Goal: Communication & Community: Participate in discussion

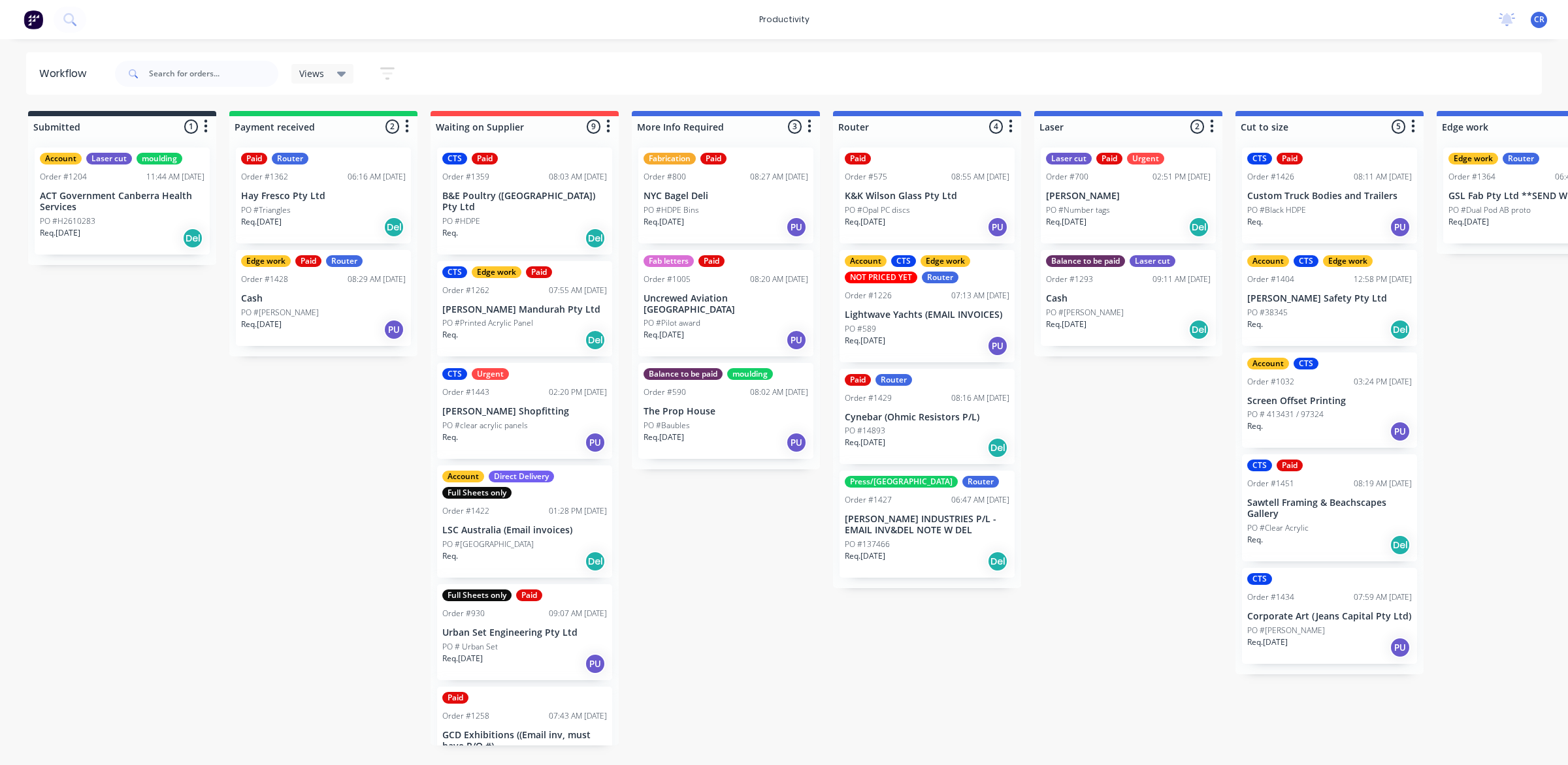
click at [1099, 212] on p "PO #Number tags" at bounding box center [1078, 209] width 64 height 12
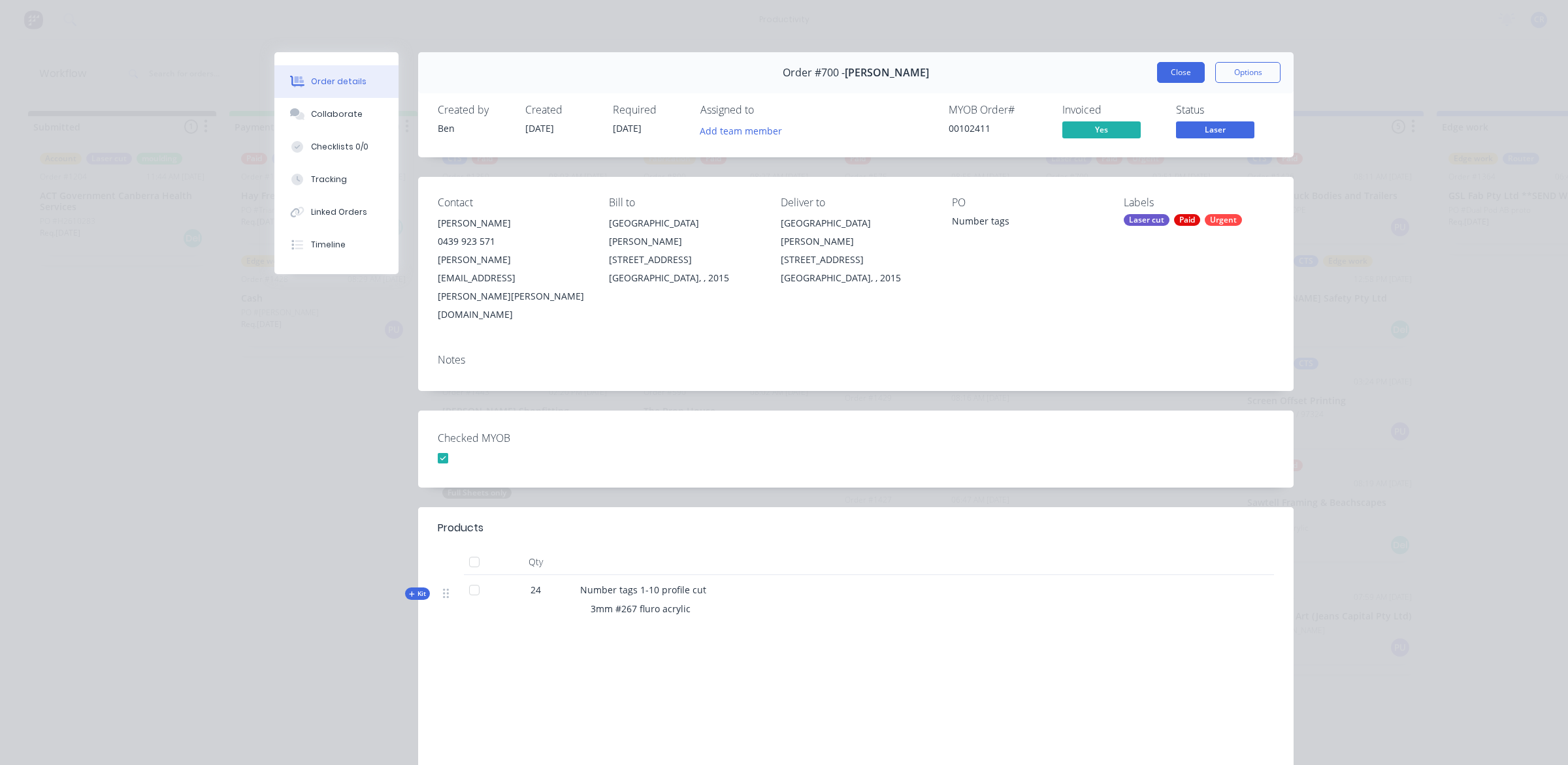
click at [1168, 80] on button "Close" at bounding box center [1181, 73] width 48 height 21
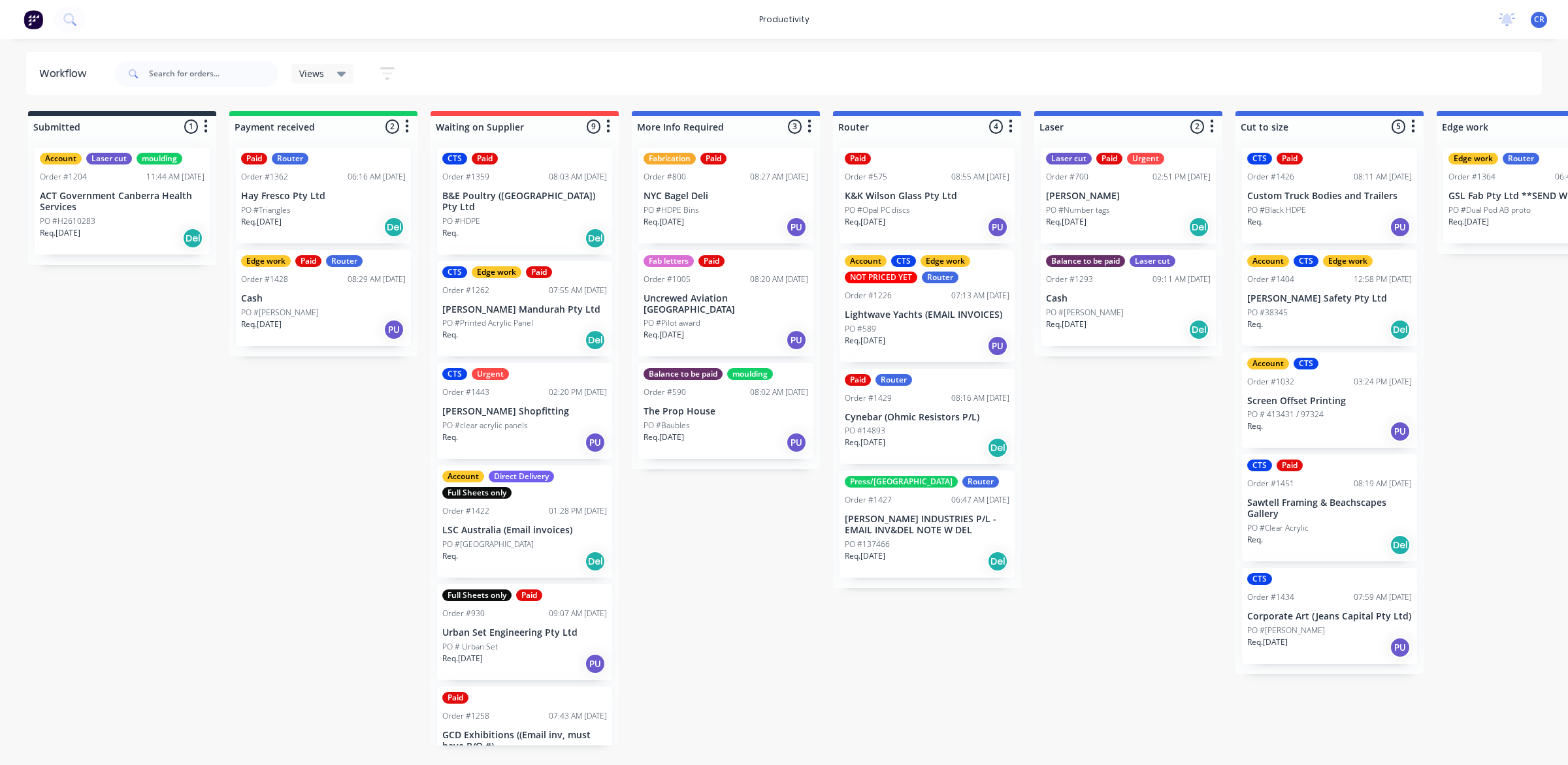
click at [896, 422] on p "Cynebar (Ohmic Resistors P/L)" at bounding box center [926, 417] width 164 height 12
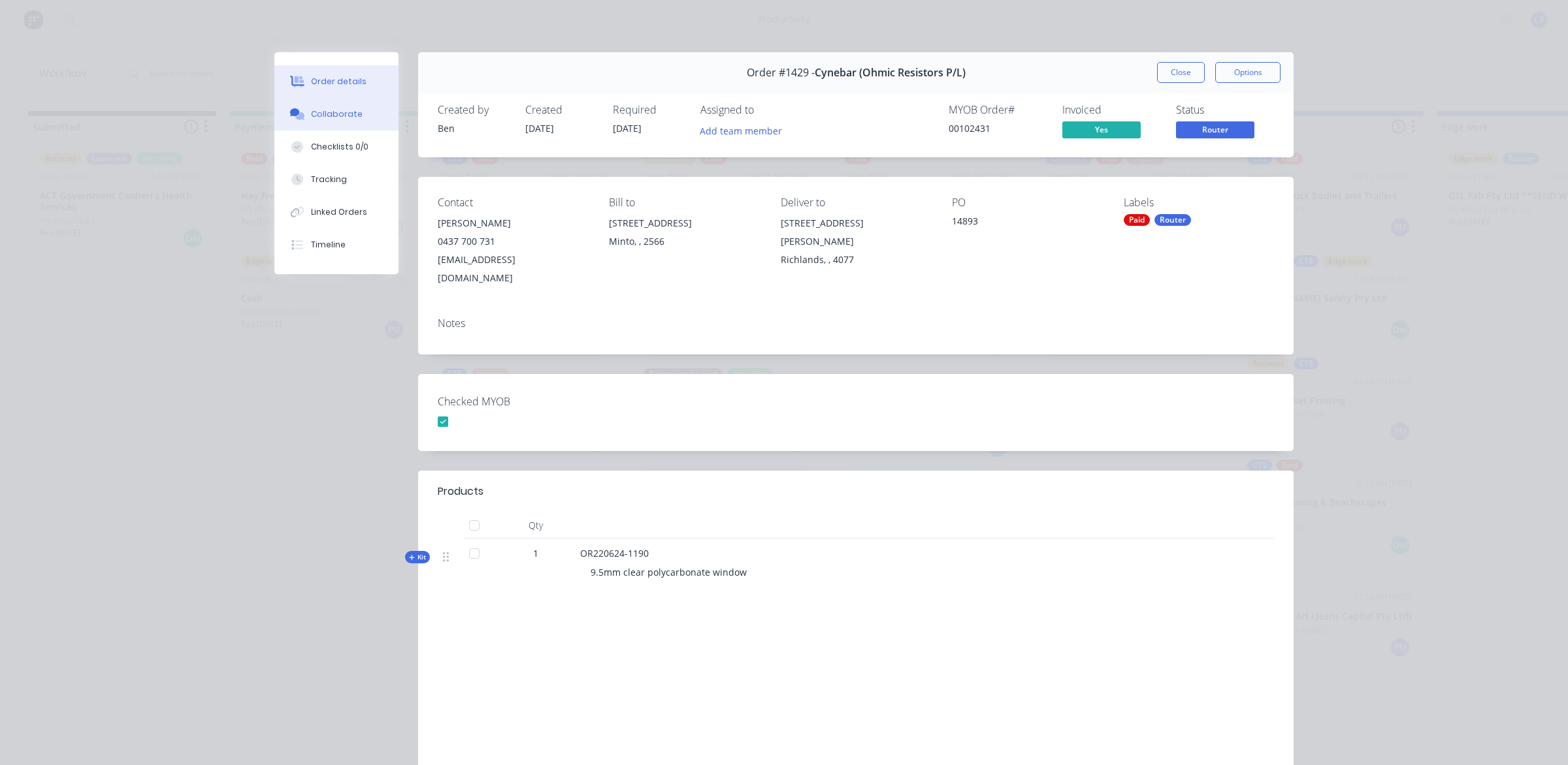
click at [315, 109] on div "Collaborate" at bounding box center [337, 114] width 51 height 12
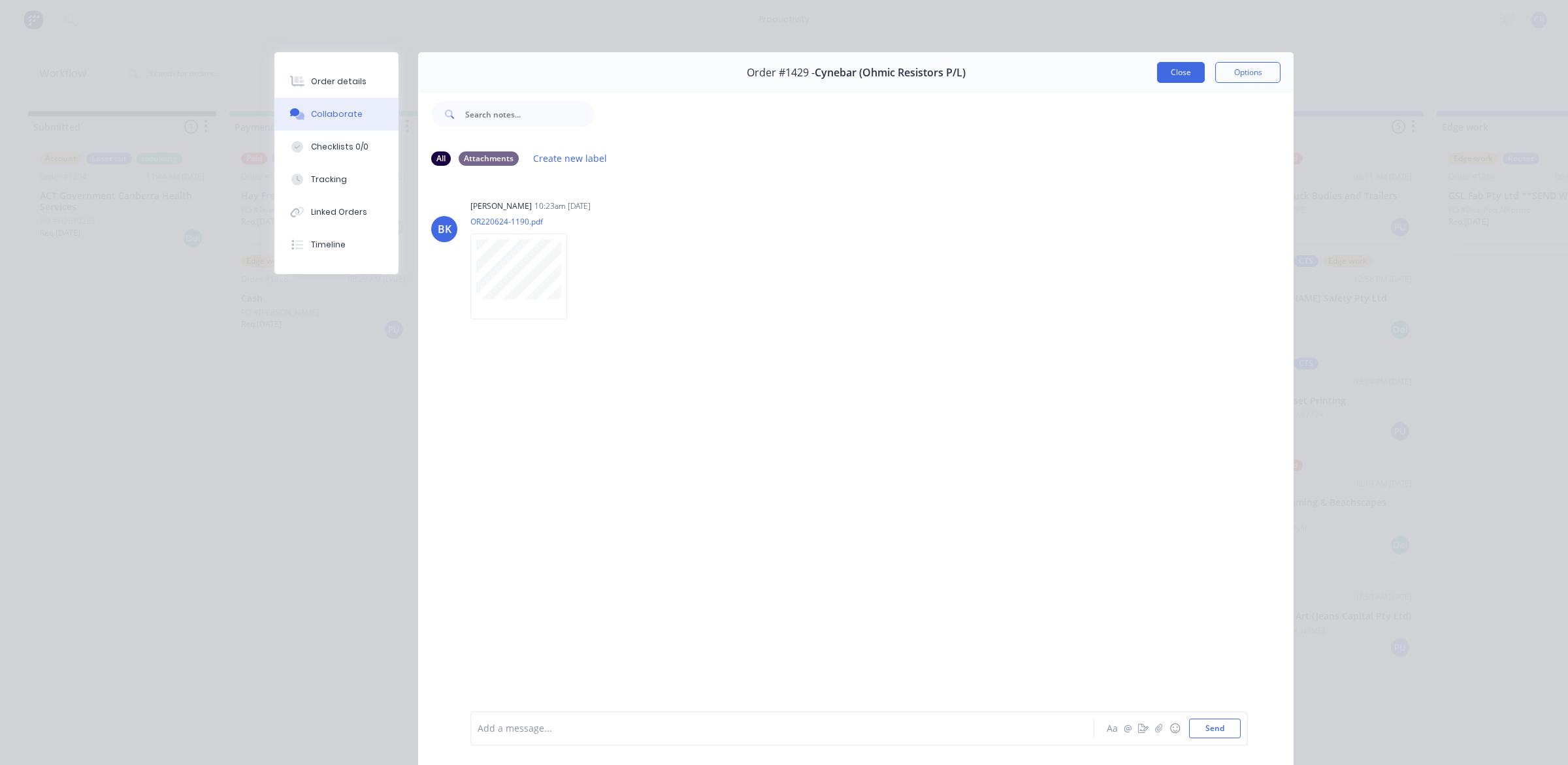
click at [1165, 67] on button "Close" at bounding box center [1181, 73] width 48 height 21
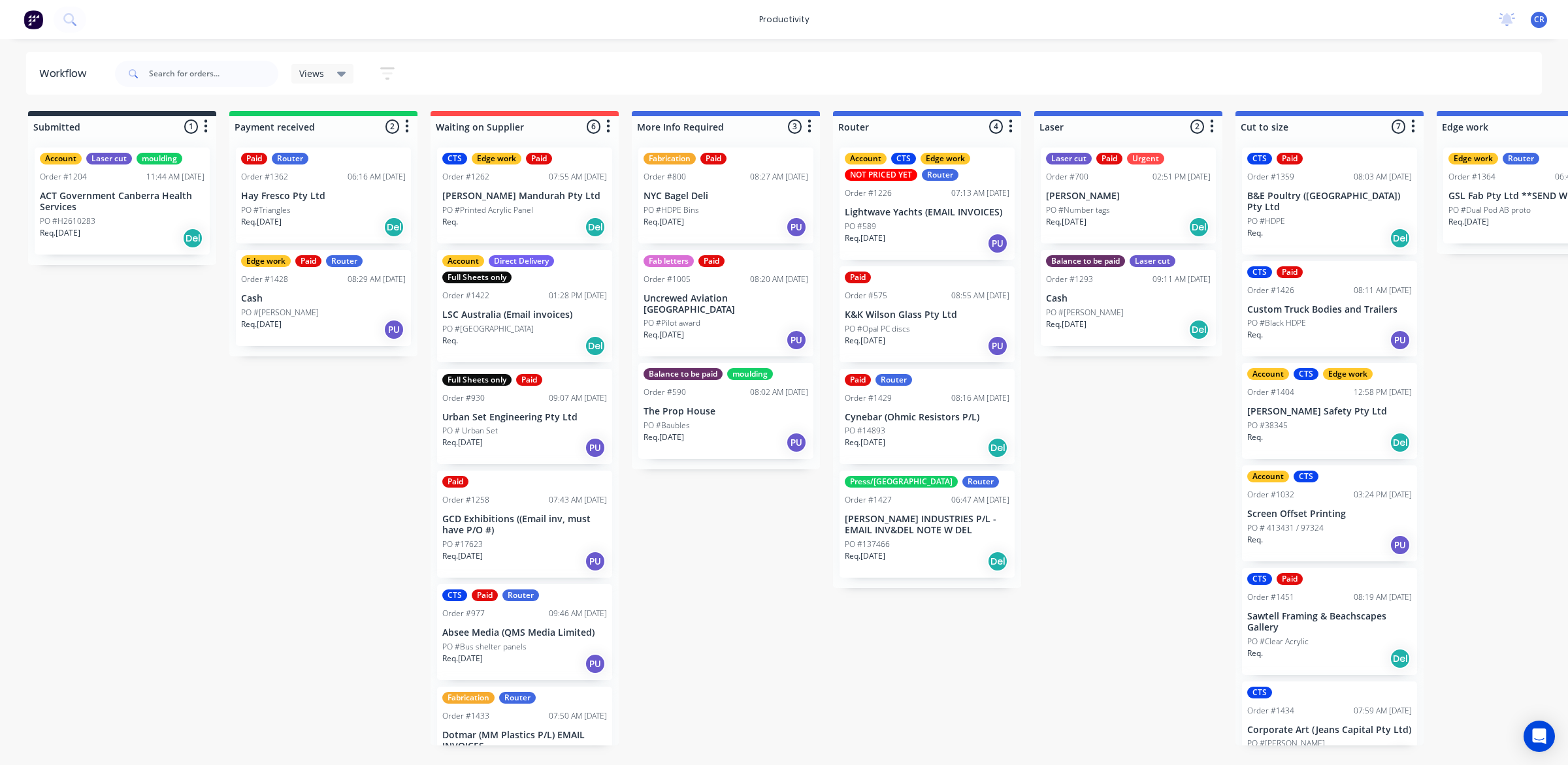
click at [922, 531] on p "[PERSON_NAME] INDUSTRIES P/L - EMAIL INV&DEL NOTE W DEL" at bounding box center [926, 524] width 164 height 22
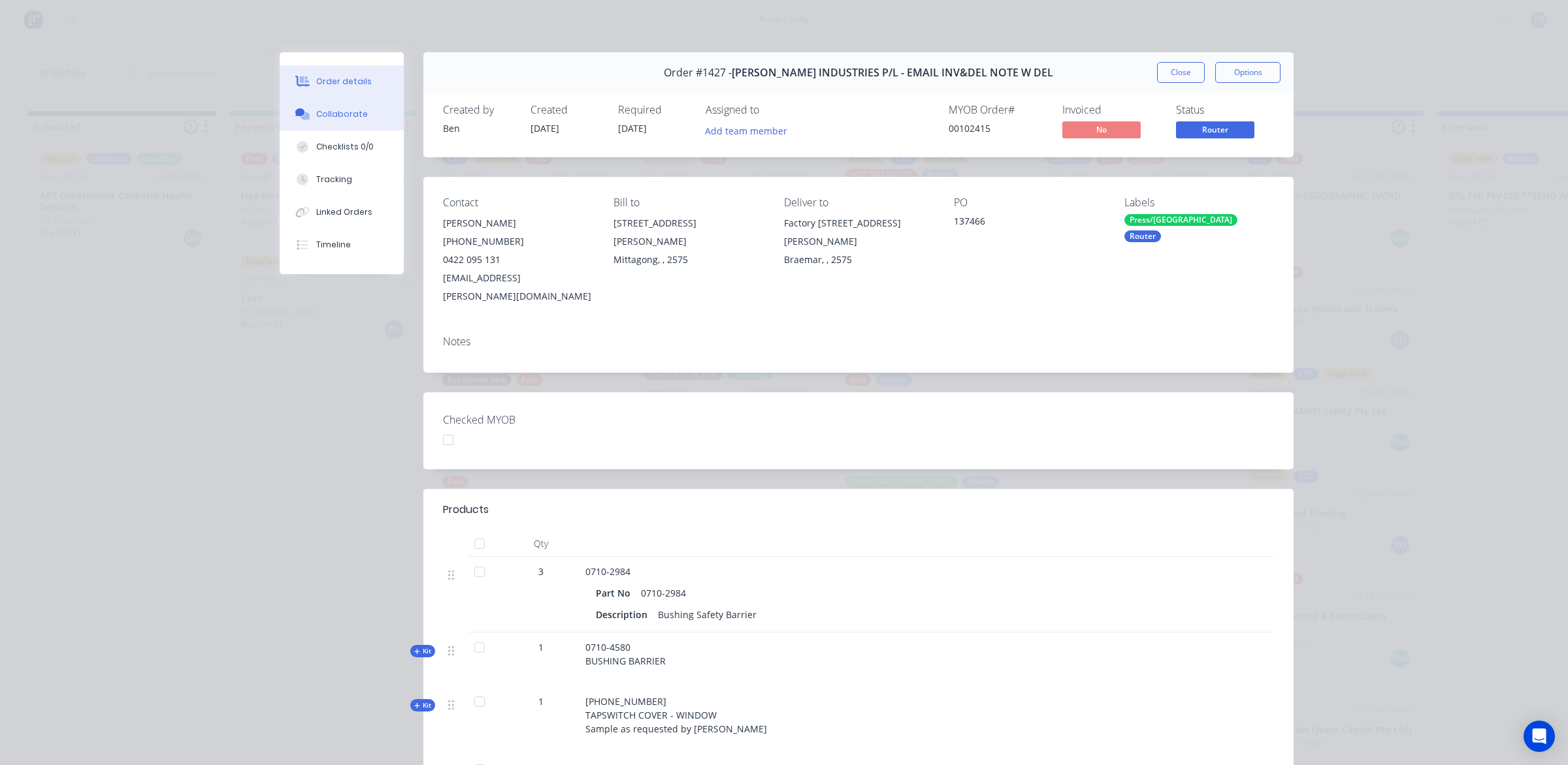
click at [361, 114] on button "Collaborate" at bounding box center [342, 114] width 124 height 33
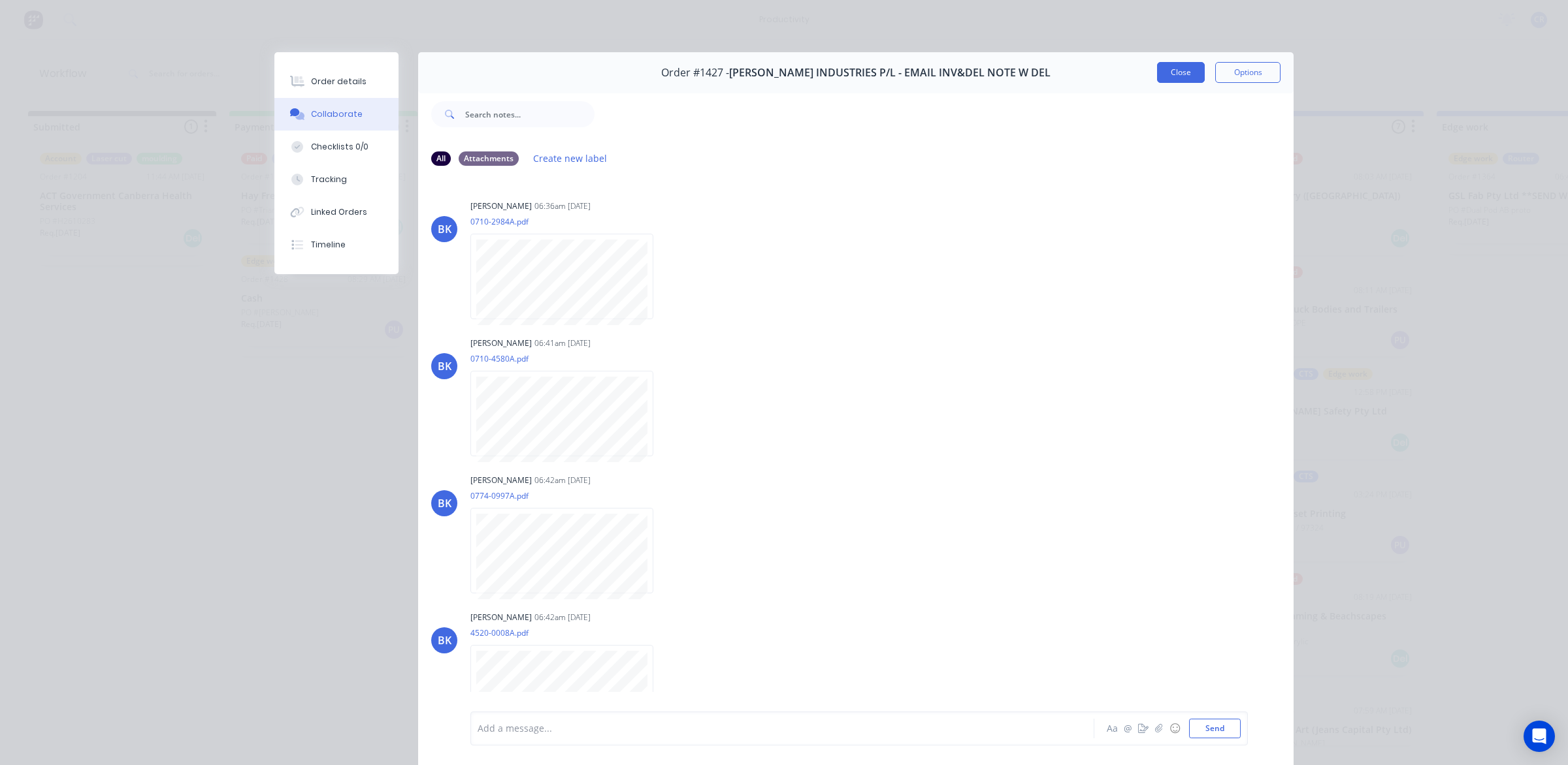
click at [1167, 72] on button "Close" at bounding box center [1181, 73] width 48 height 21
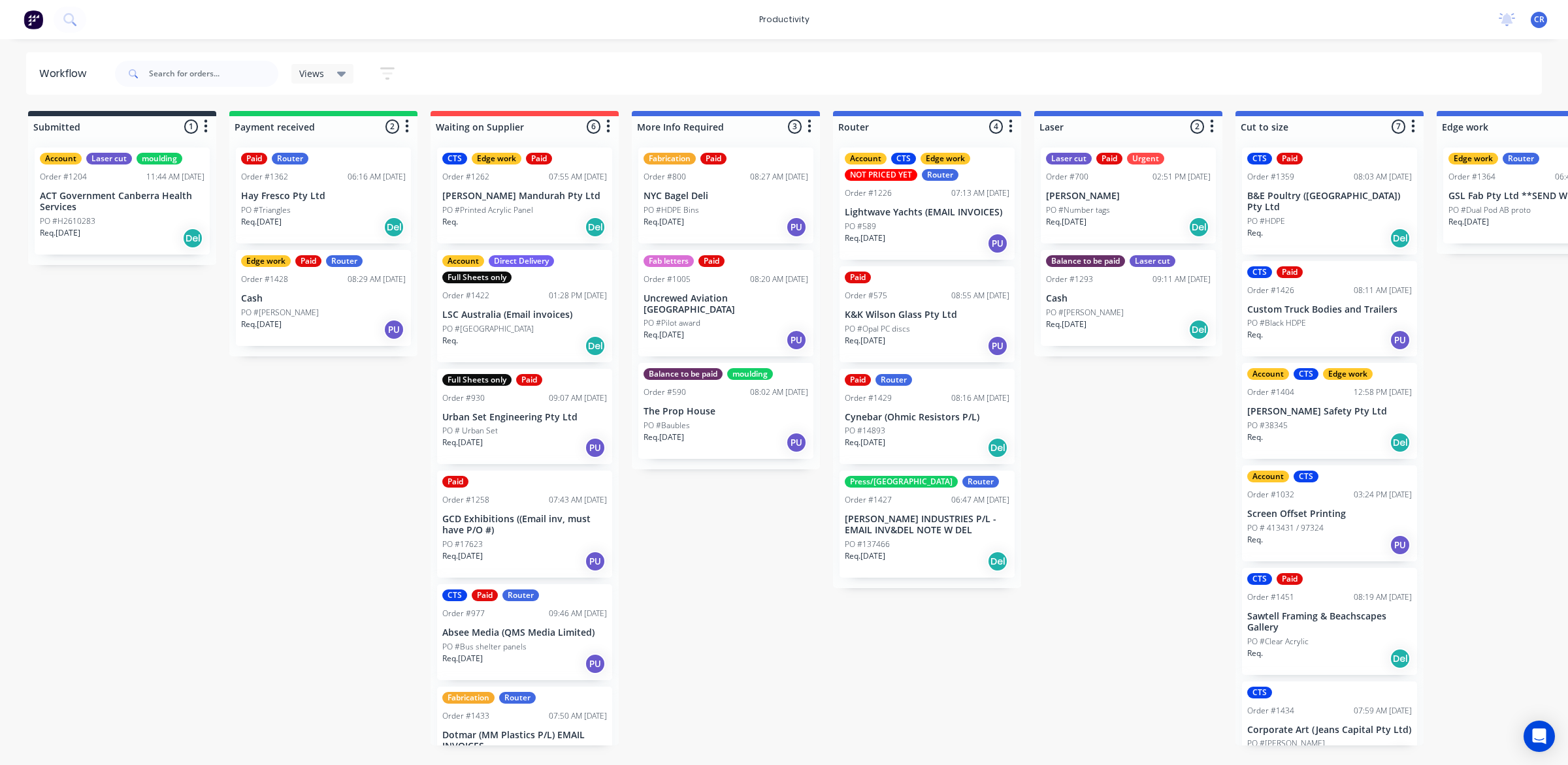
click at [886, 520] on p "[PERSON_NAME] INDUSTRIES P/L - EMAIL INV&DEL NOTE W DEL" at bounding box center [926, 524] width 164 height 22
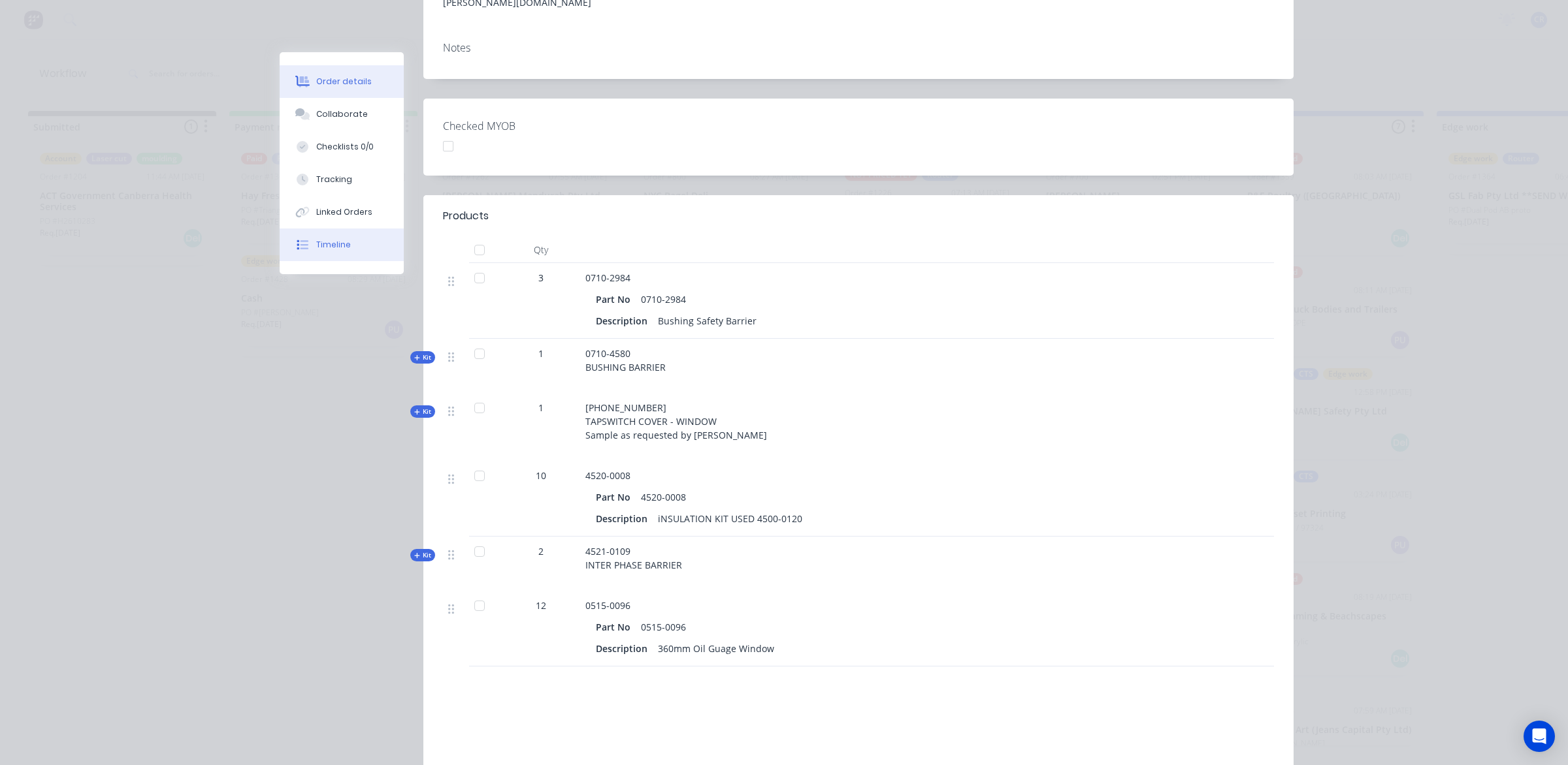
scroll to position [43, 0]
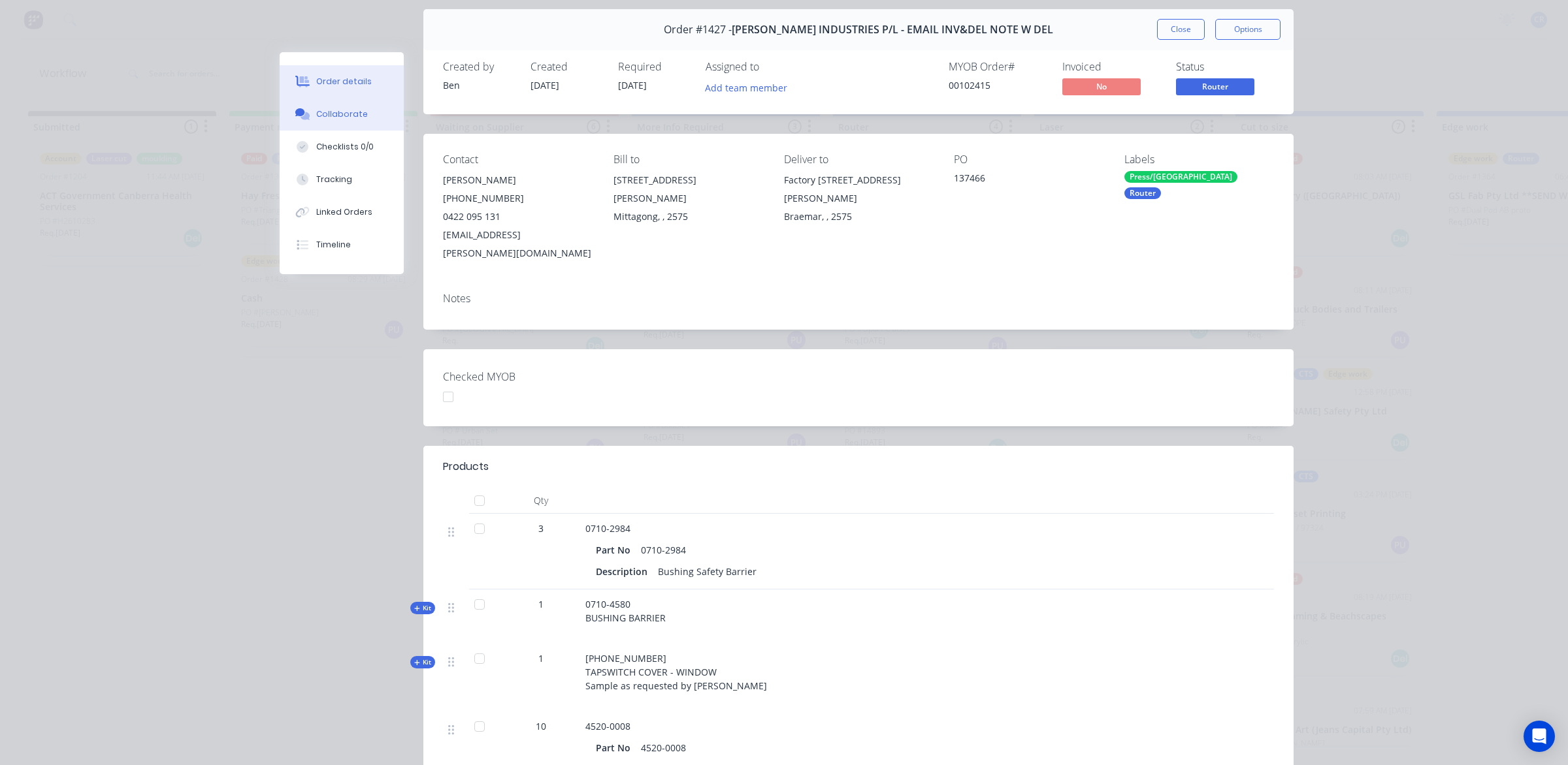
click at [301, 110] on icon at bounding box center [303, 114] width 15 height 12
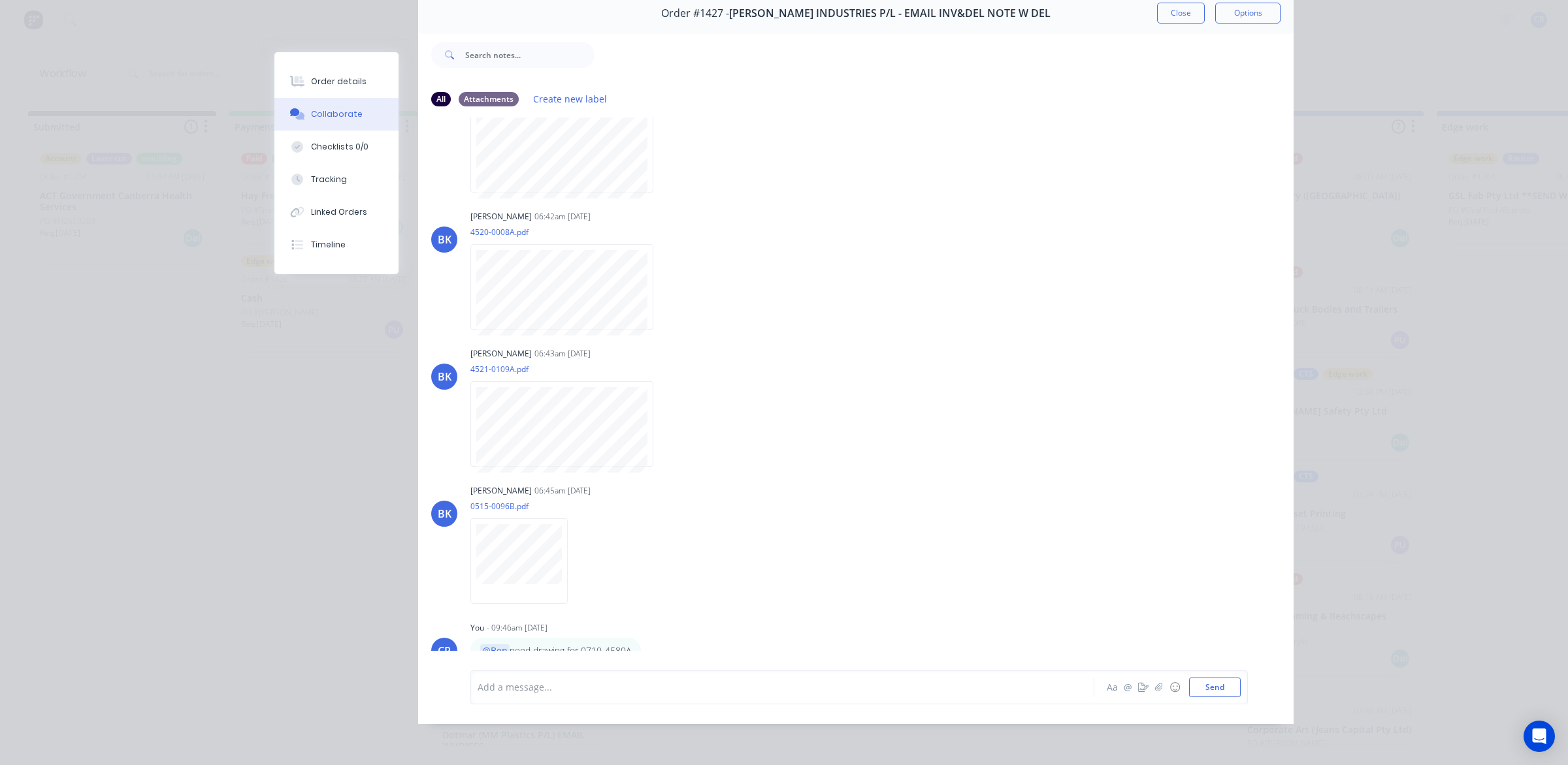
scroll to position [0, 0]
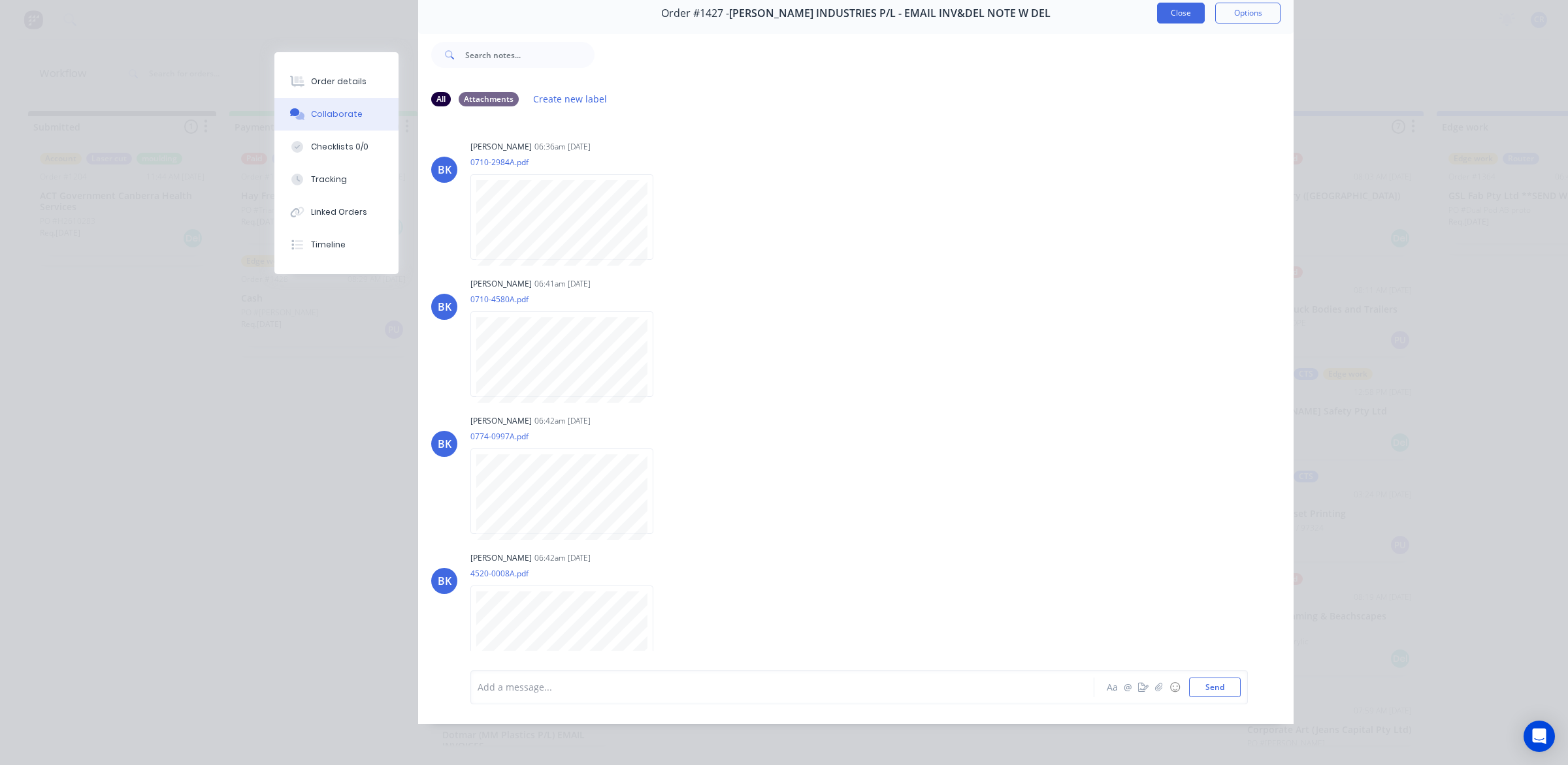
click at [1176, 4] on button "Close" at bounding box center [1181, 13] width 48 height 21
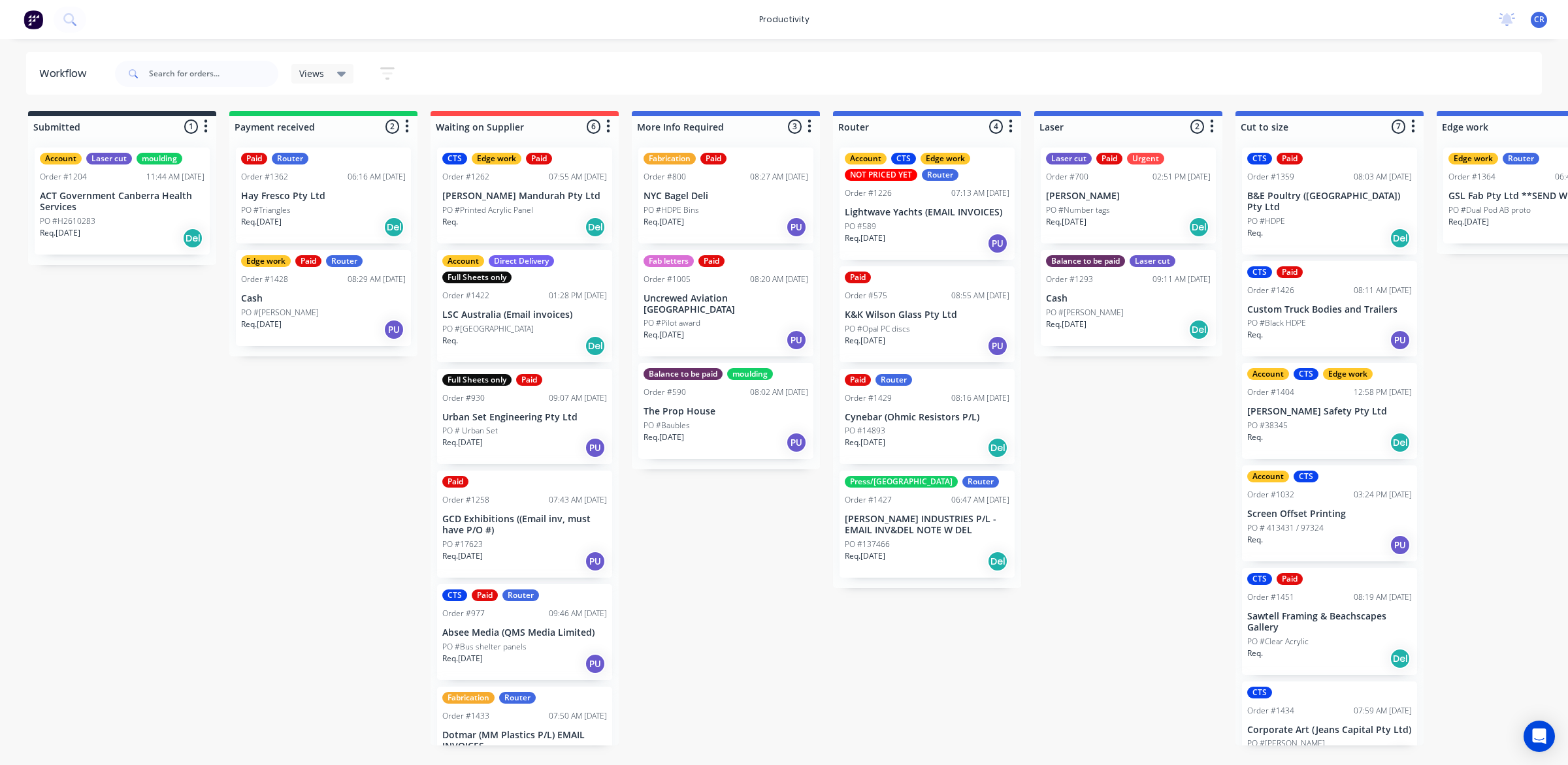
click at [933, 425] on div "PO #14893" at bounding box center [926, 430] width 164 height 12
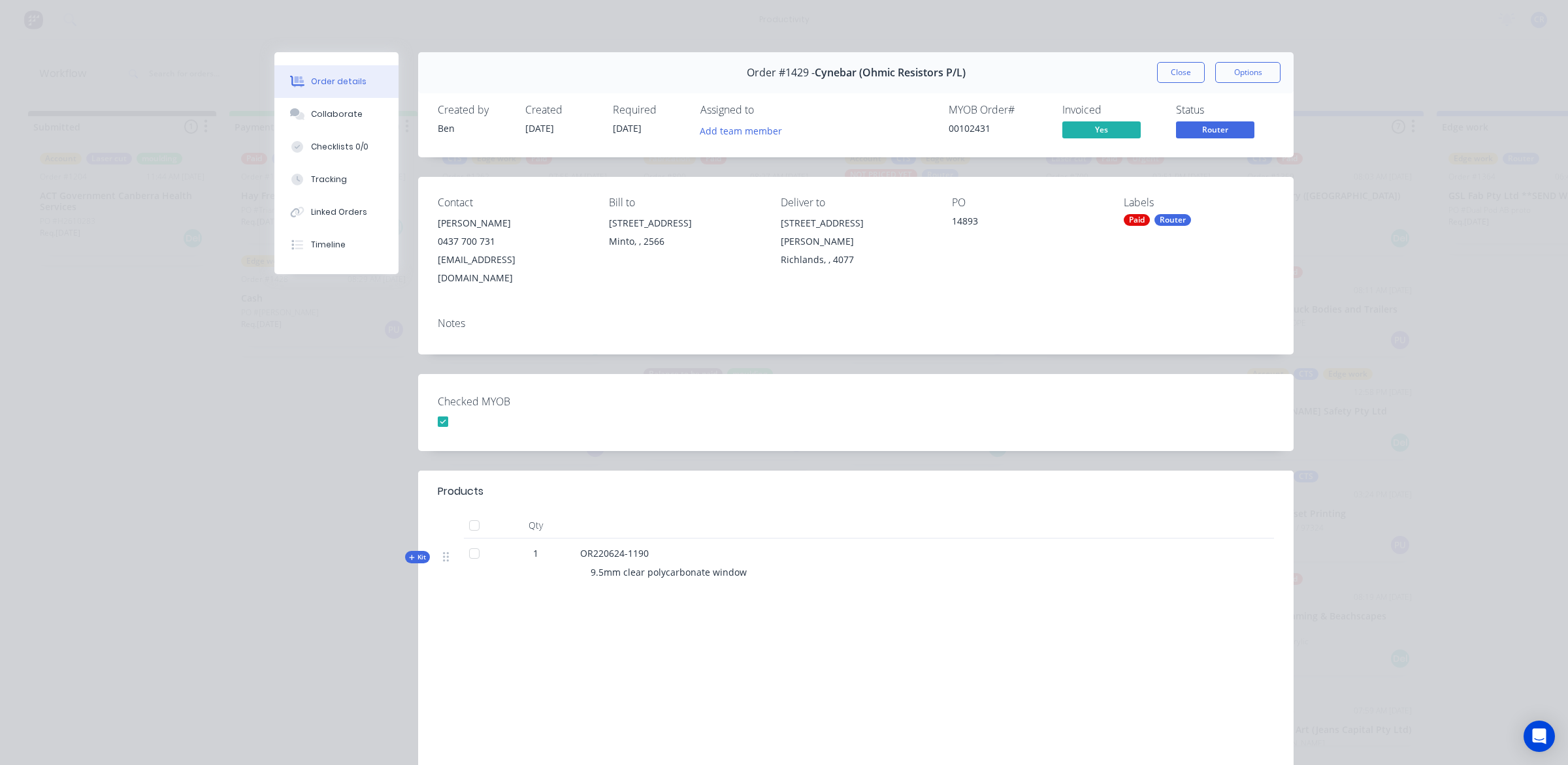
click at [1148, 78] on div "Order #1429 - Cynebar (Ohmic Resistors P/L) Close Options" at bounding box center [856, 73] width 875 height 41
click at [1173, 73] on button "Close" at bounding box center [1181, 73] width 48 height 21
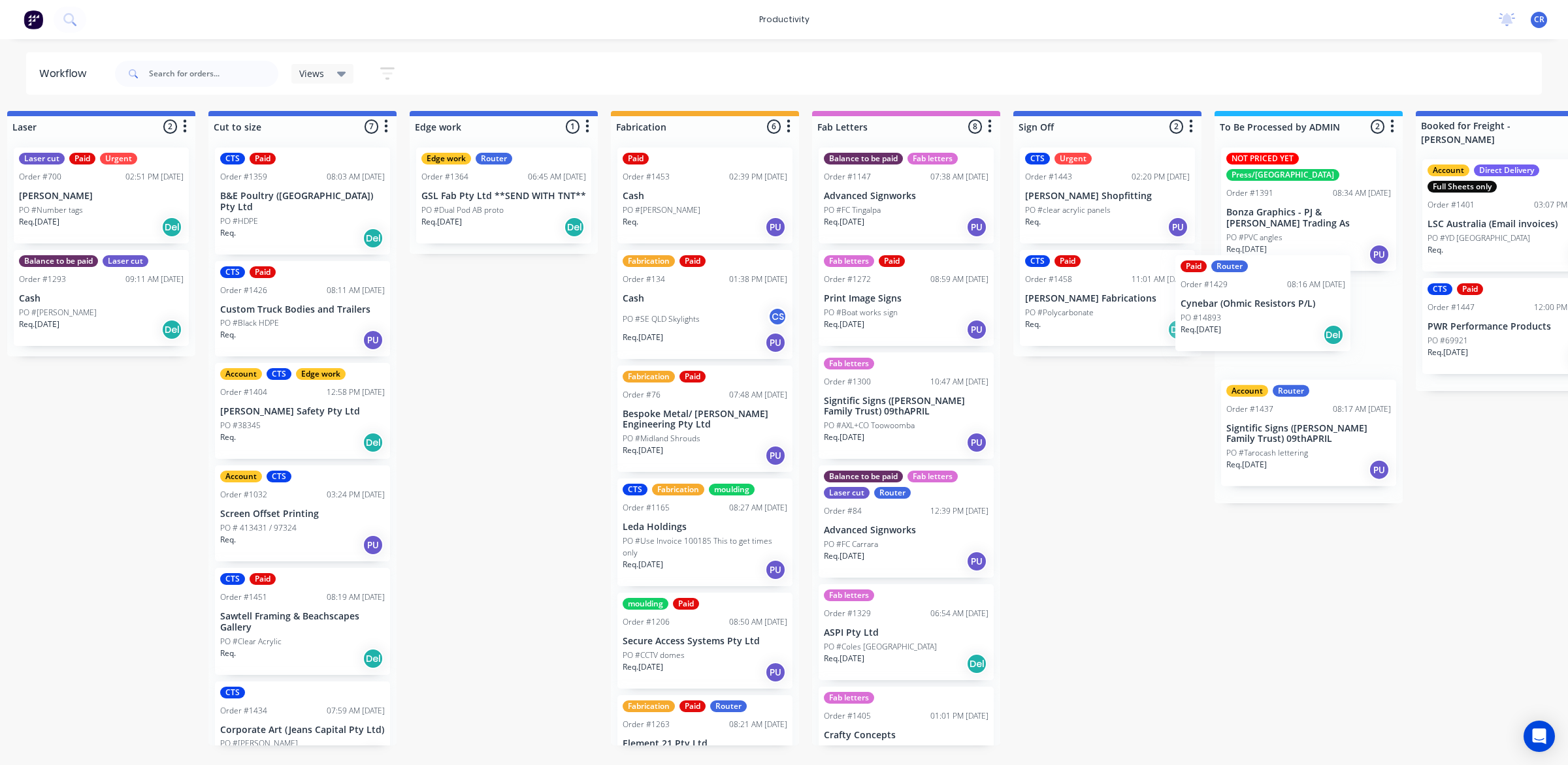
scroll to position [0, 1035]
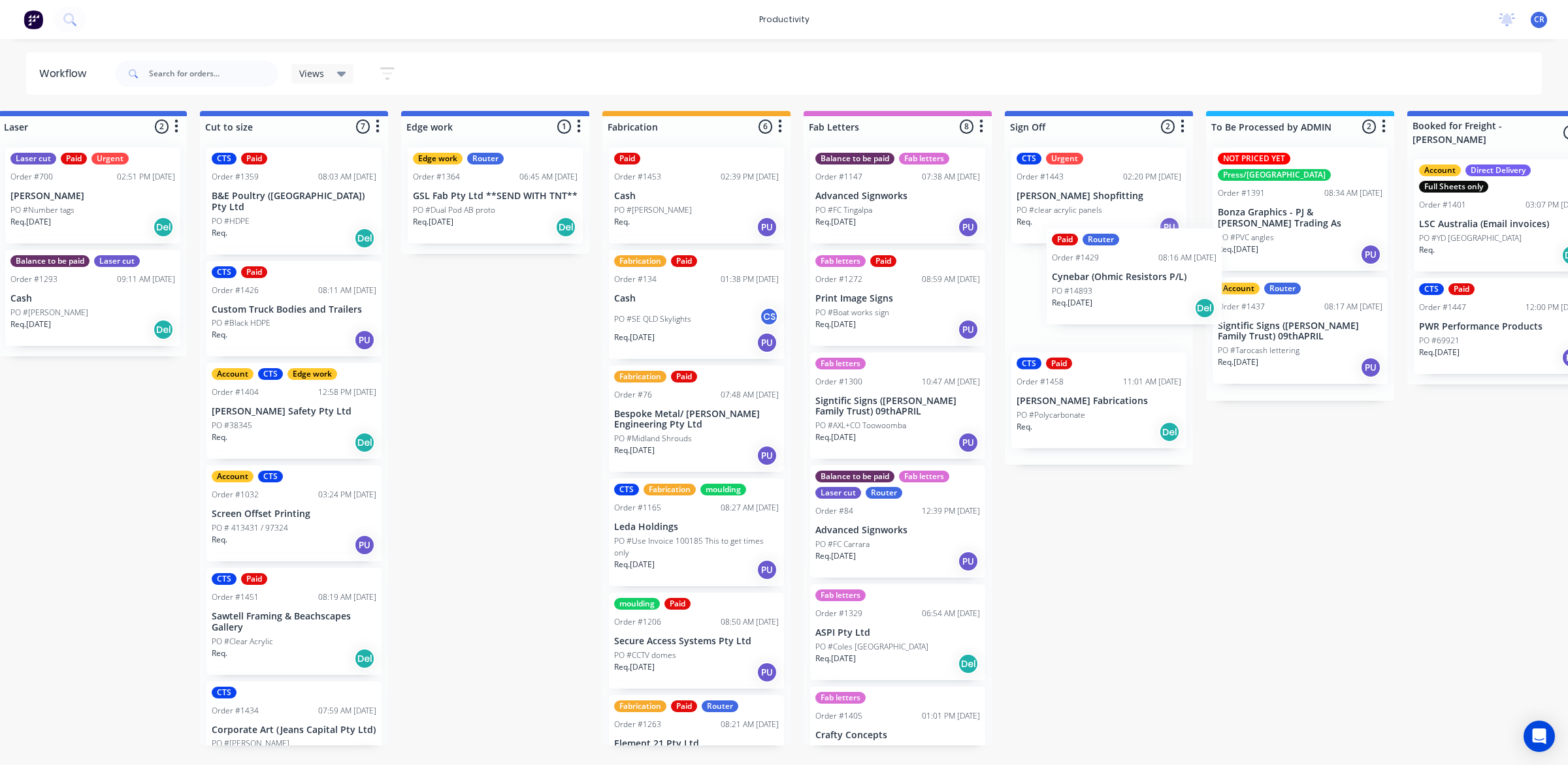
drag, startPoint x: 906, startPoint y: 426, endPoint x: 1086, endPoint y: 246, distance: 254.6
click at [1086, 246] on div "Submitted 1 Sort By Created date Required date Order number Customer name Most …" at bounding box center [518, 428] width 3125 height 635
click at [1085, 217] on div "Req. 09/09/25 Del" at bounding box center [1098, 227] width 164 height 22
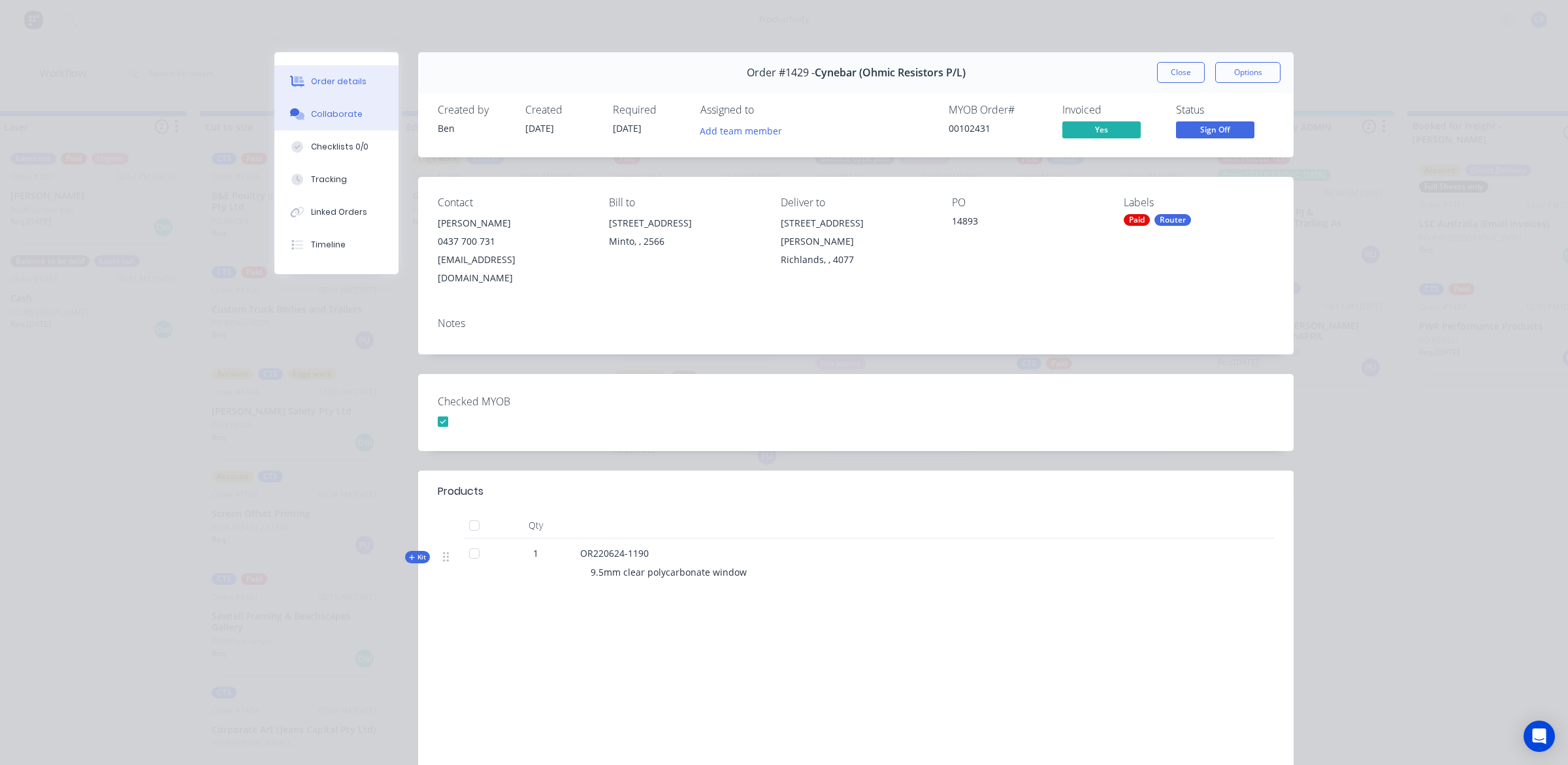
click at [343, 118] on div "Collaborate" at bounding box center [337, 114] width 51 height 12
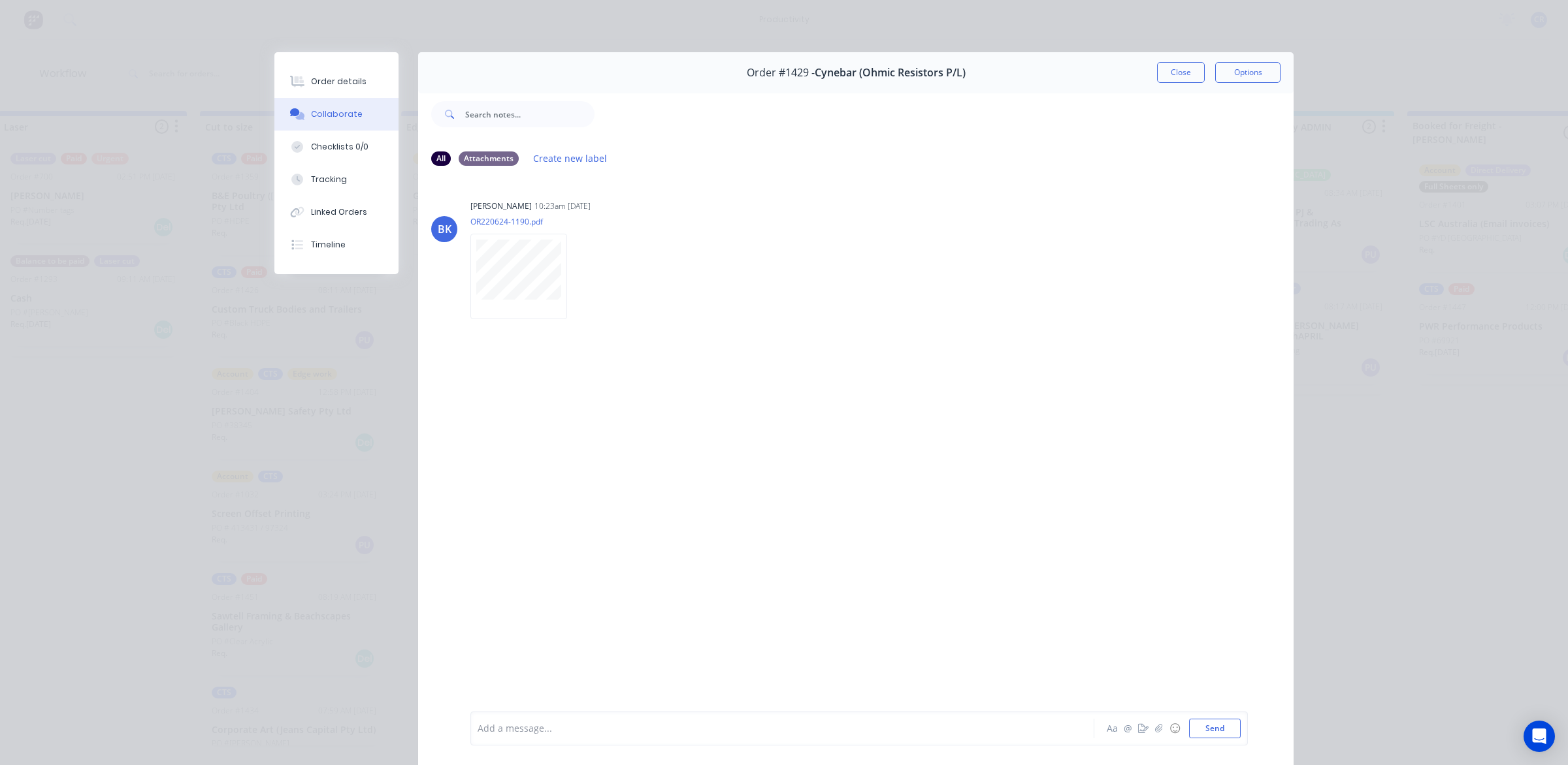
click at [552, 723] on div at bounding box center [764, 729] width 572 height 13
click at [1204, 727] on button "Send" at bounding box center [1215, 729] width 51 height 20
click at [978, 749] on div "Add a message... Aa @ ☺ Send" at bounding box center [856, 729] width 875 height 73
click at [988, 735] on div at bounding box center [764, 729] width 572 height 13
click at [626, 723] on div "@Kimberley Parcel =" at bounding box center [764, 729] width 572 height 13
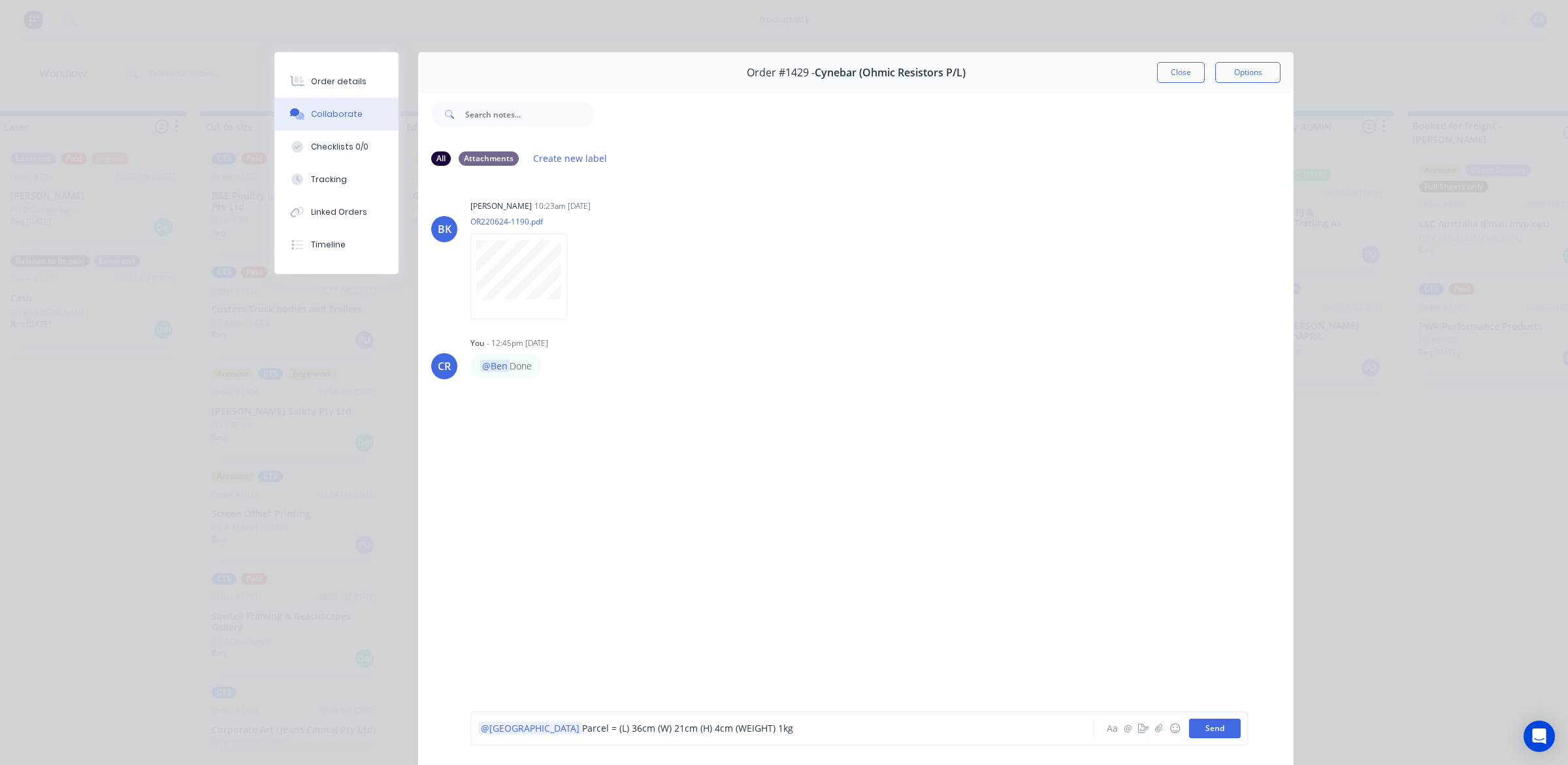
click at [1217, 722] on button "Send" at bounding box center [1215, 729] width 51 height 20
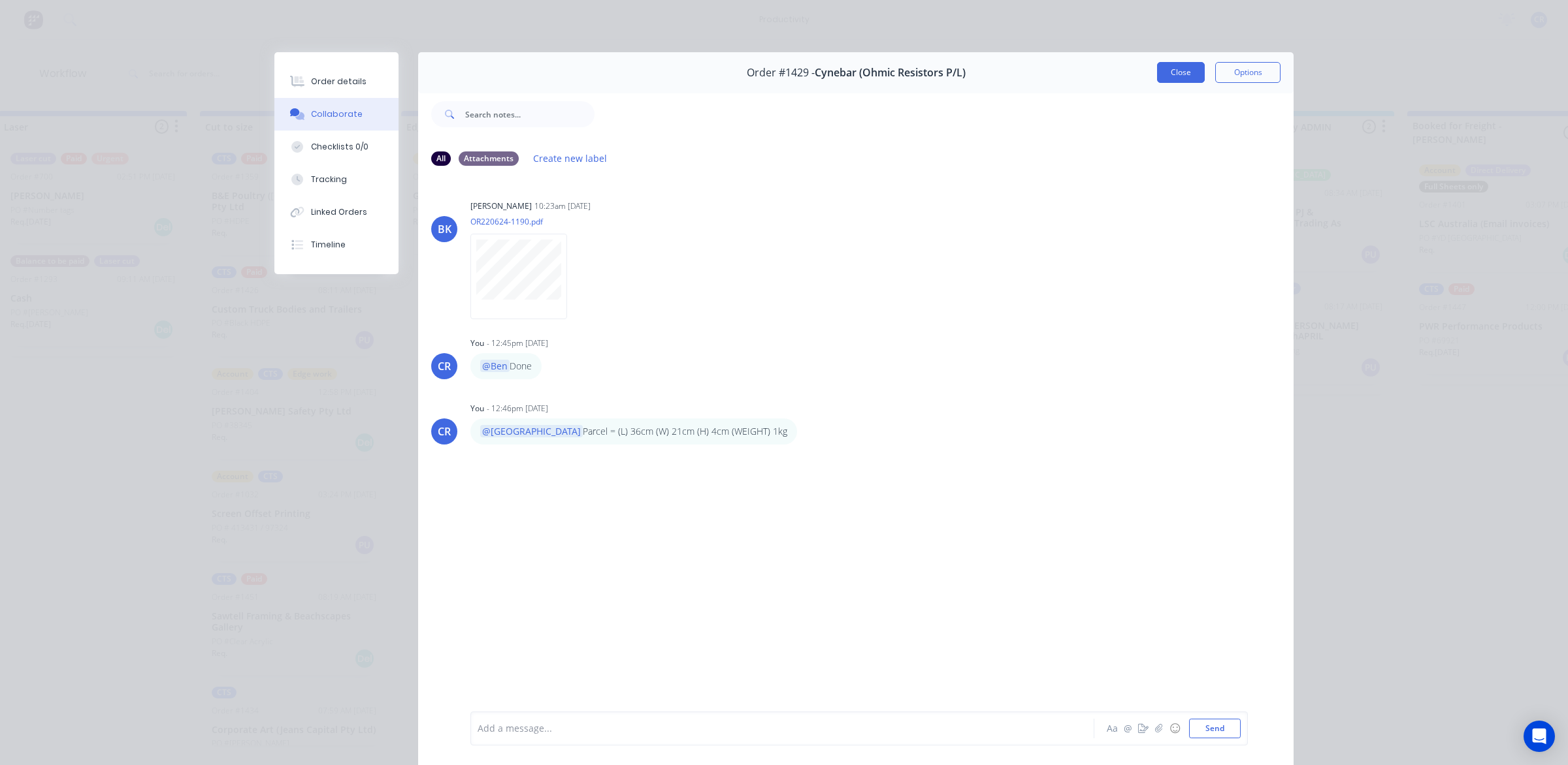
click at [1190, 82] on button "Close" at bounding box center [1181, 73] width 48 height 21
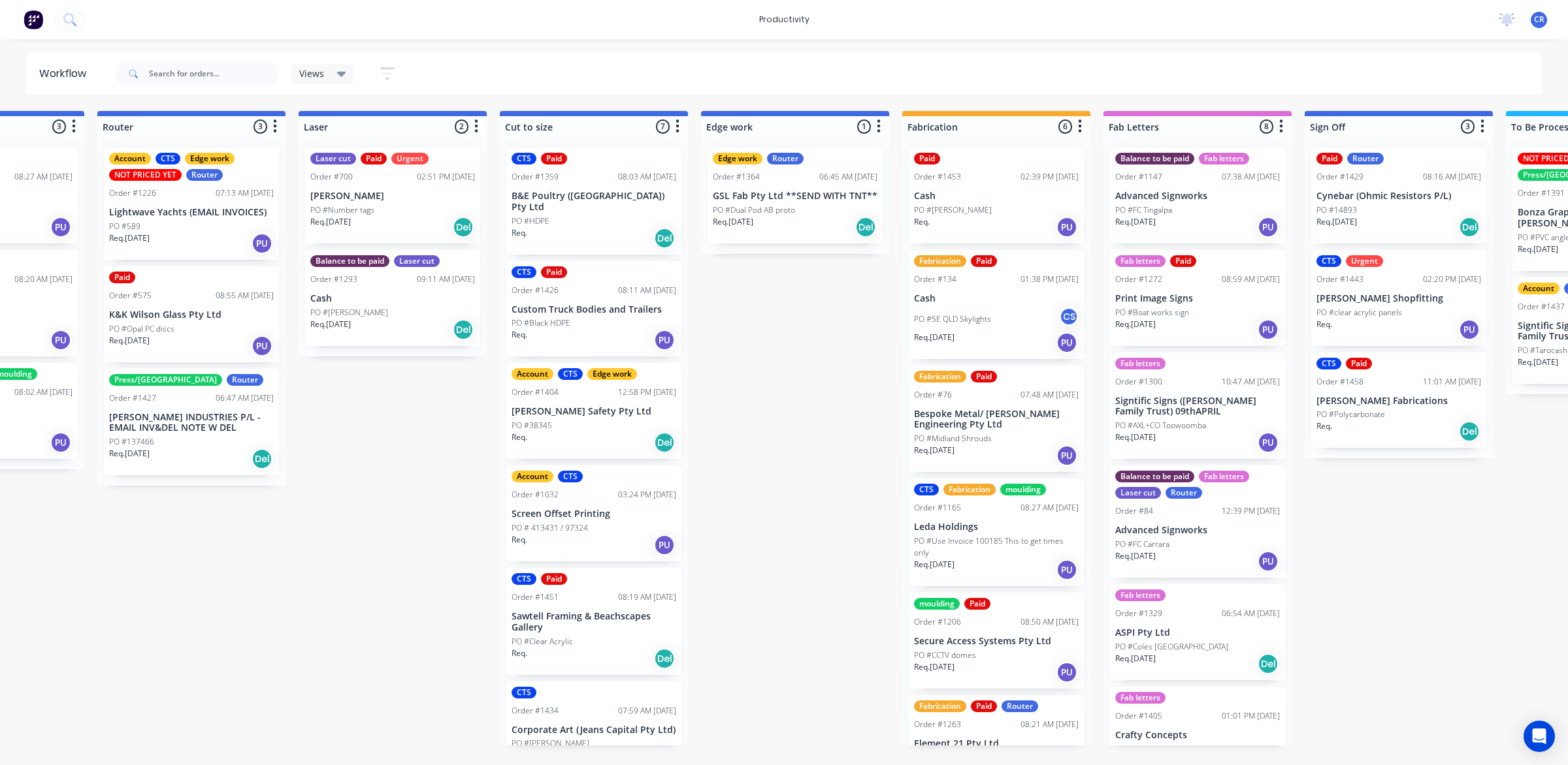
scroll to position [0, 627]
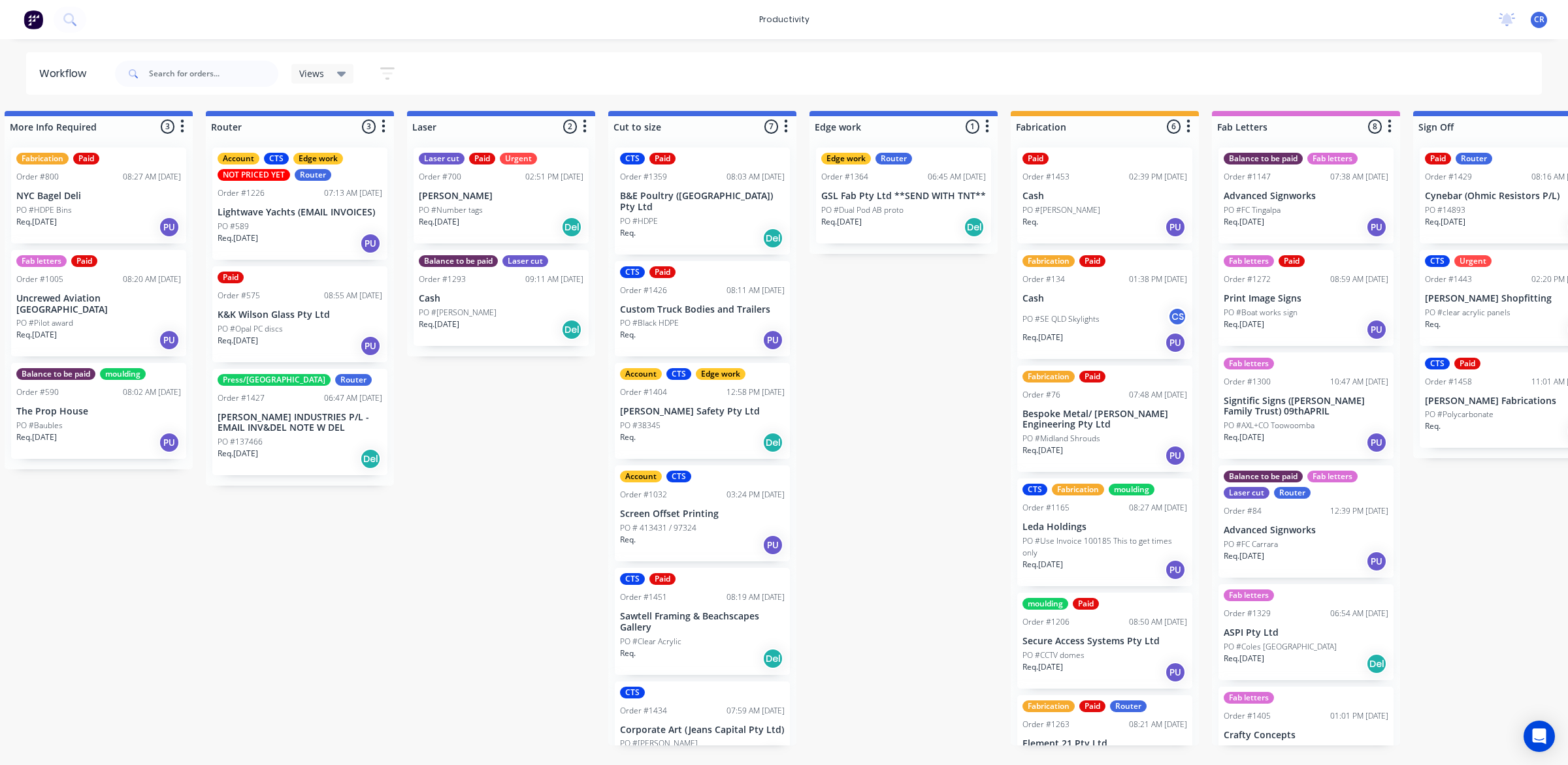
click at [268, 422] on p "[PERSON_NAME] INDUSTRIES P/L - EMAIL INV&DEL NOTE W DEL" at bounding box center [299, 422] width 164 height 22
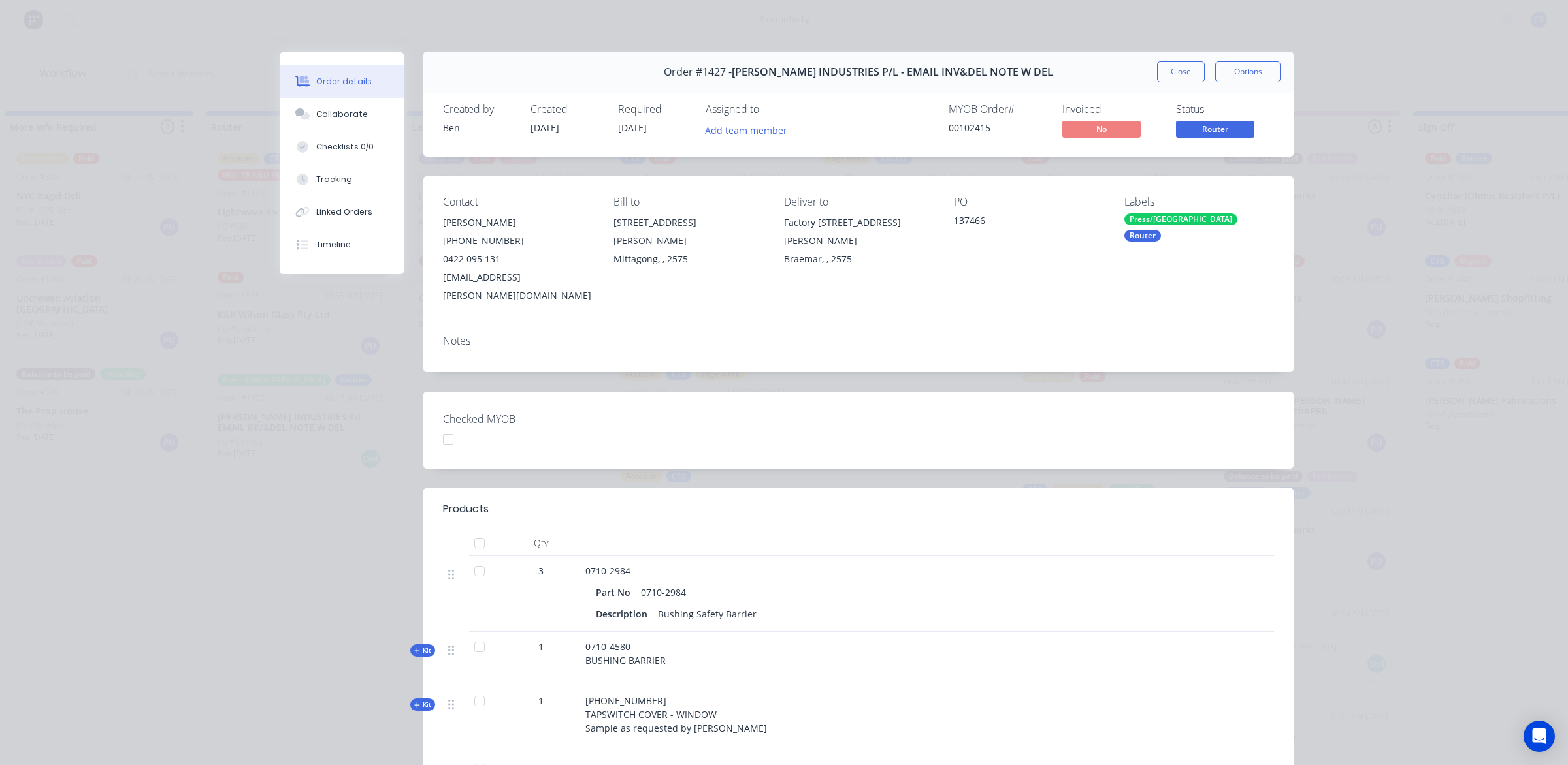
scroll to position [0, 0]
click at [1160, 73] on button "Close" at bounding box center [1181, 73] width 48 height 21
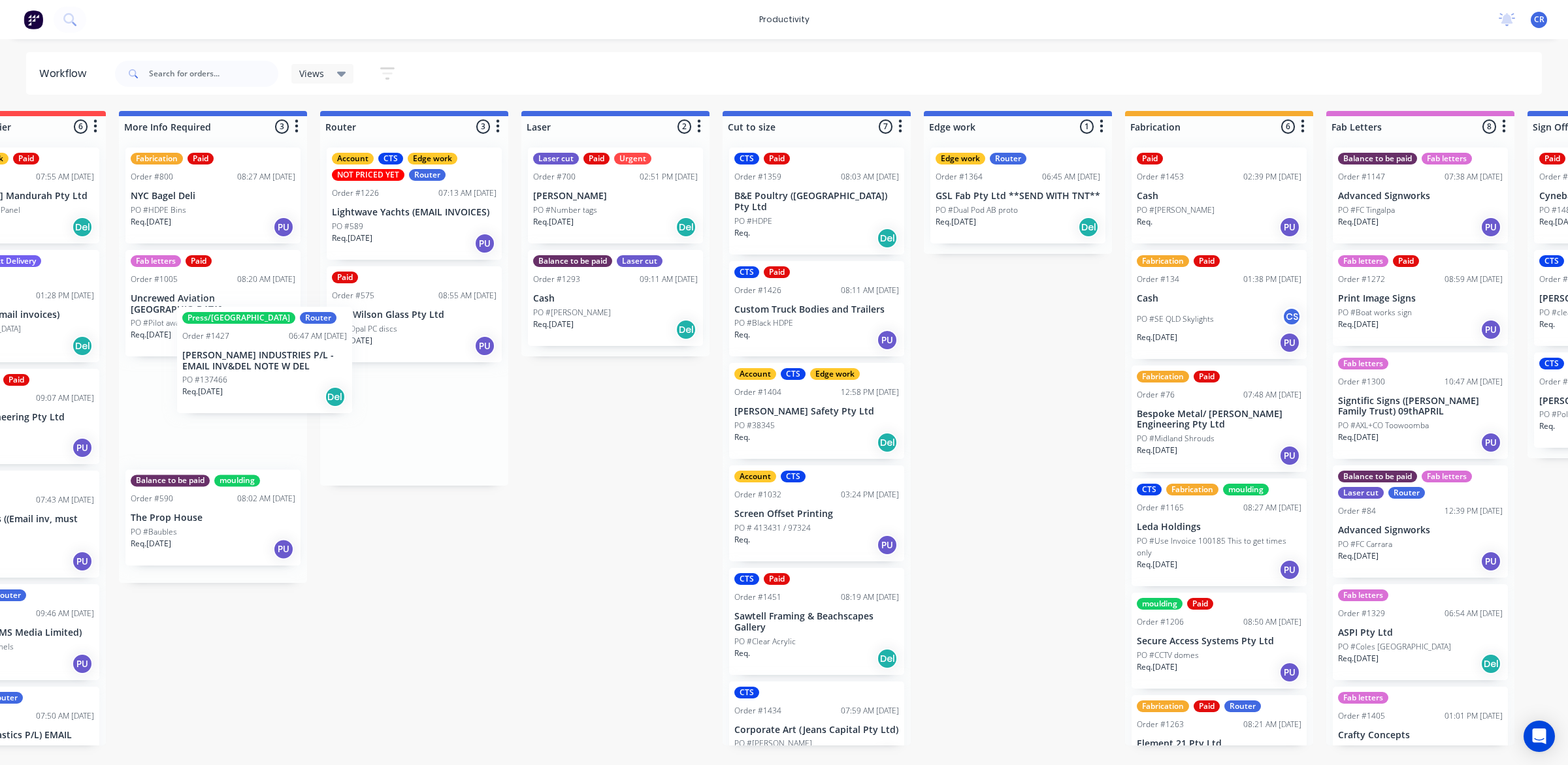
scroll to position [0, 483]
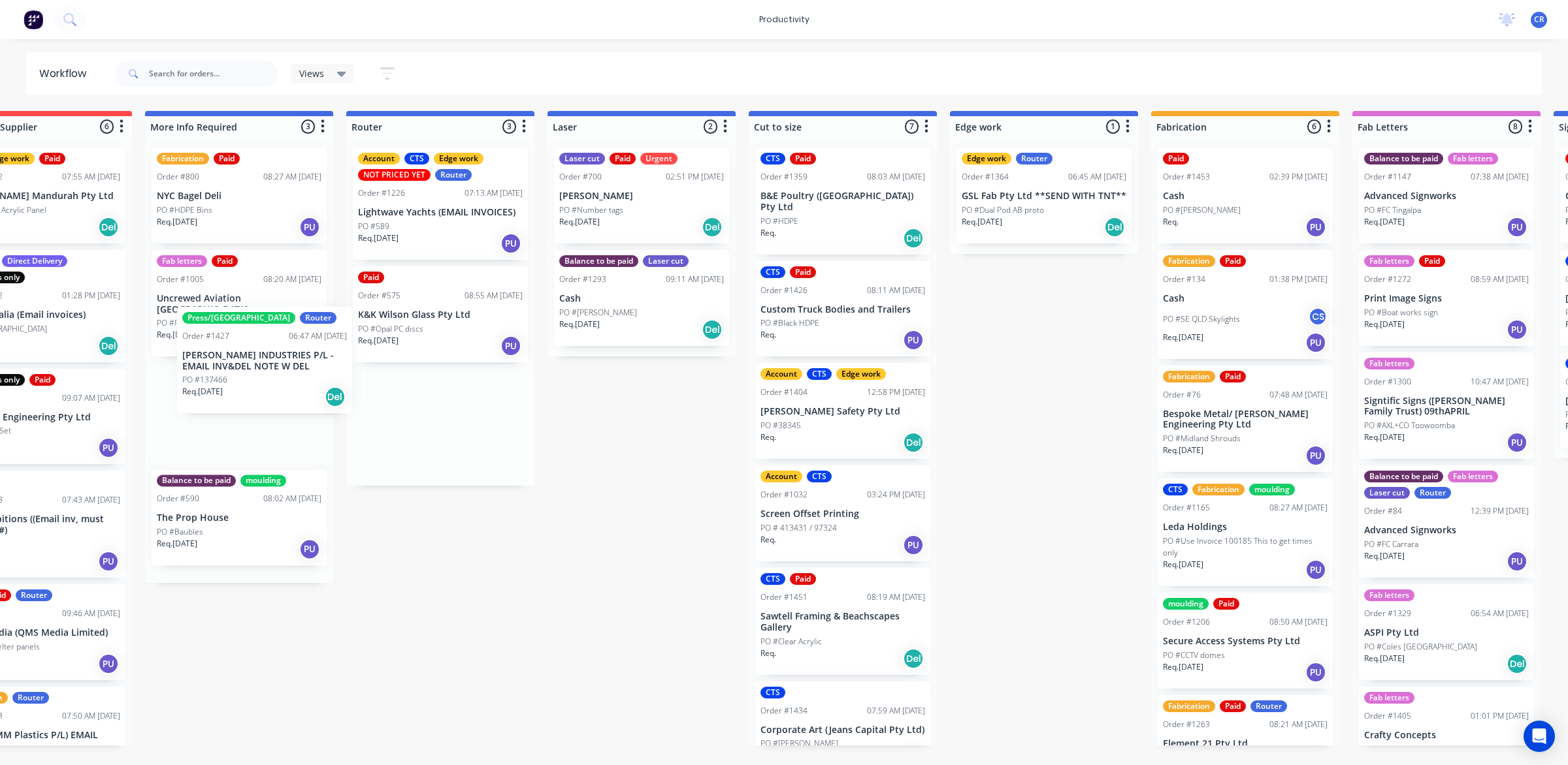
drag, startPoint x: 397, startPoint y: 431, endPoint x: 273, endPoint y: 367, distance: 139.5
click at [273, 367] on div "Submitted 1 Sort By Created date Required date Order number Customer name Most …" at bounding box center [1066, 428] width 3125 height 635
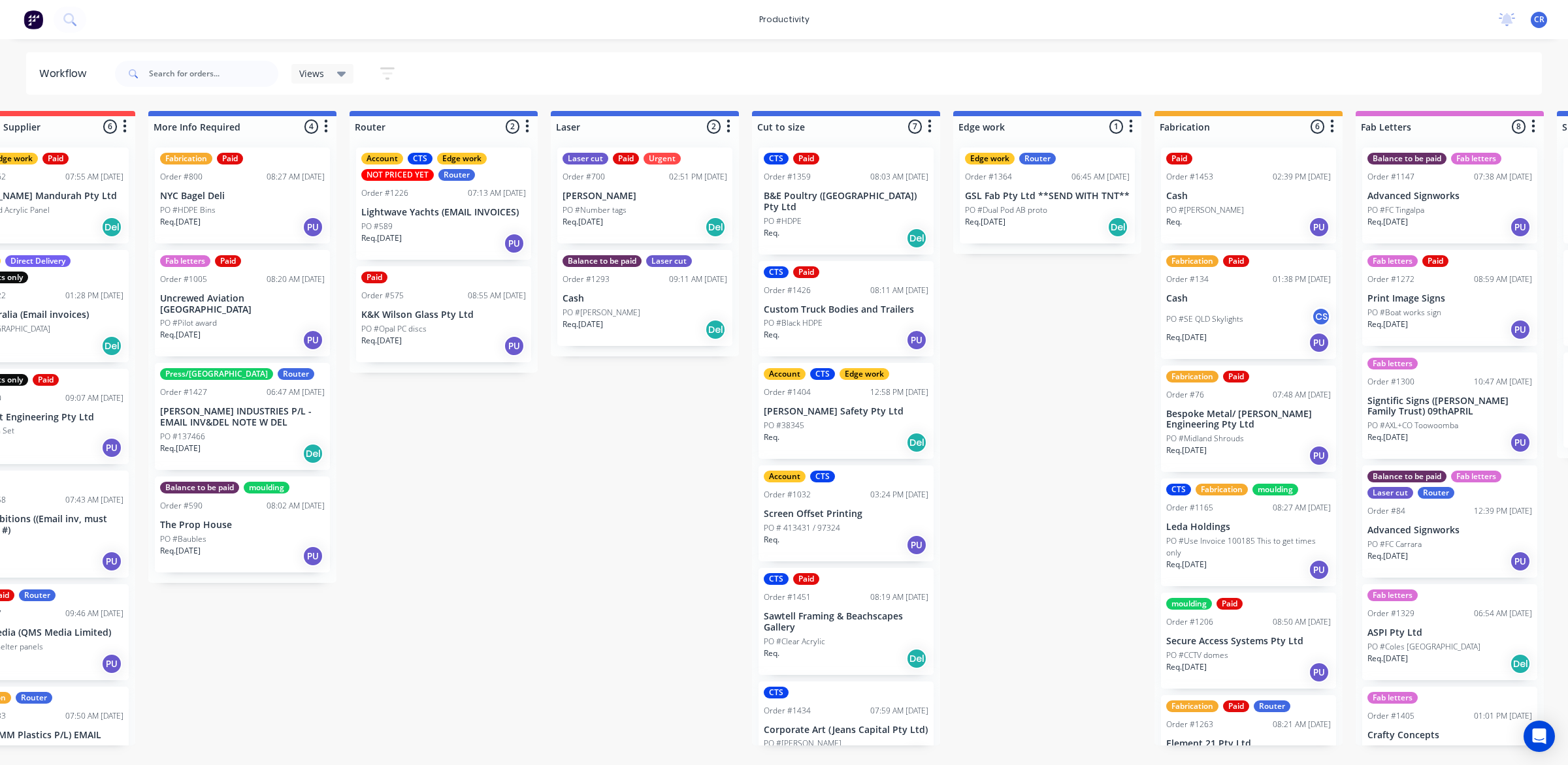
scroll to position [0, 479]
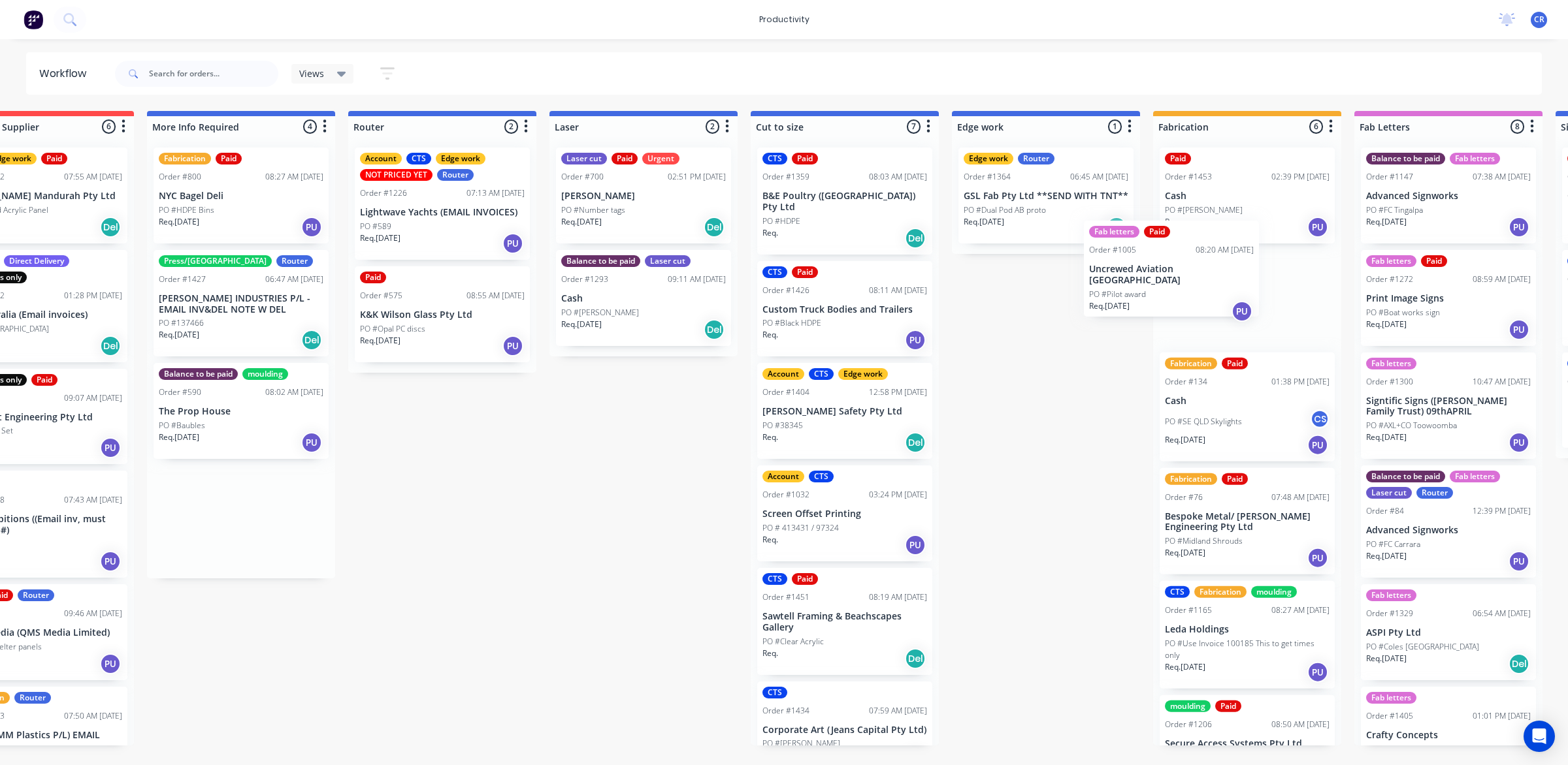
drag, startPoint x: 257, startPoint y: 319, endPoint x: 1210, endPoint y: 284, distance: 953.6
click at [1210, 284] on div "Submitted 1 Sort By Created date Required date Order number Customer name Most …" at bounding box center [1068, 428] width 3125 height 635
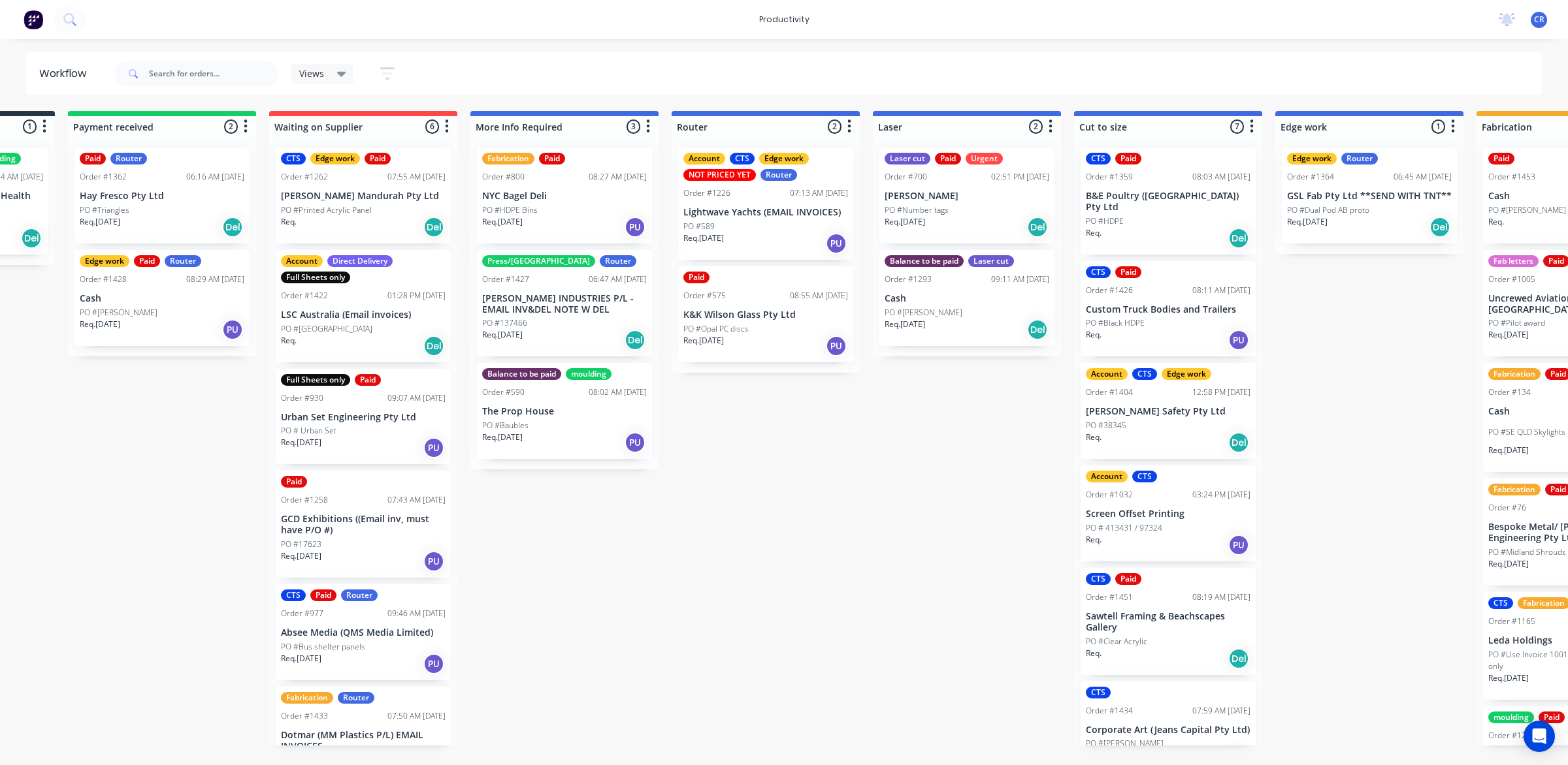
scroll to position [0, 161]
click at [321, 320] on div "Account Direct Delivery Full Sheets only Order #1422 01:28 PM 08/09/25 LSC Aust…" at bounding box center [363, 306] width 175 height 113
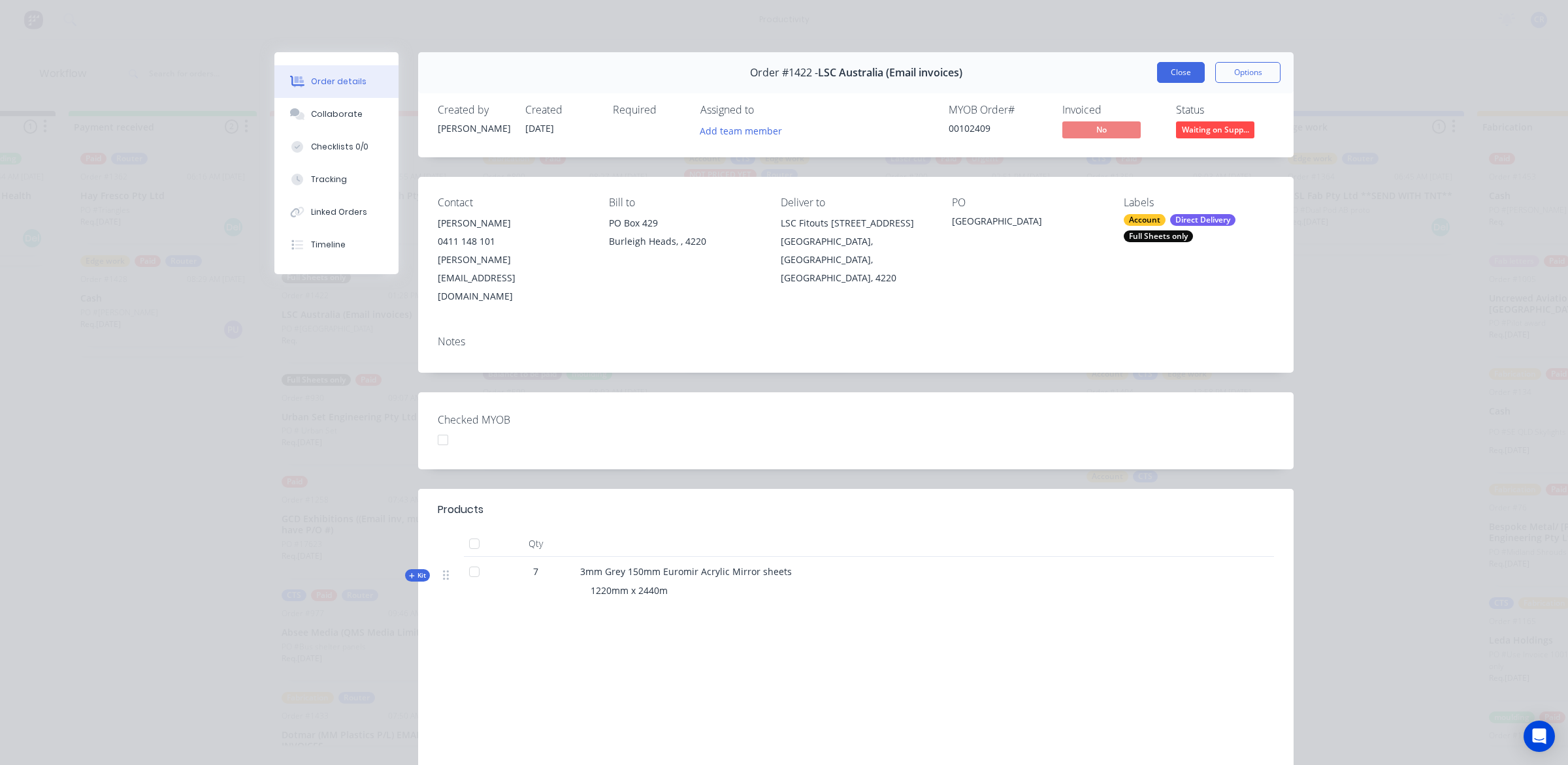
click at [1157, 67] on button "Close" at bounding box center [1181, 73] width 48 height 21
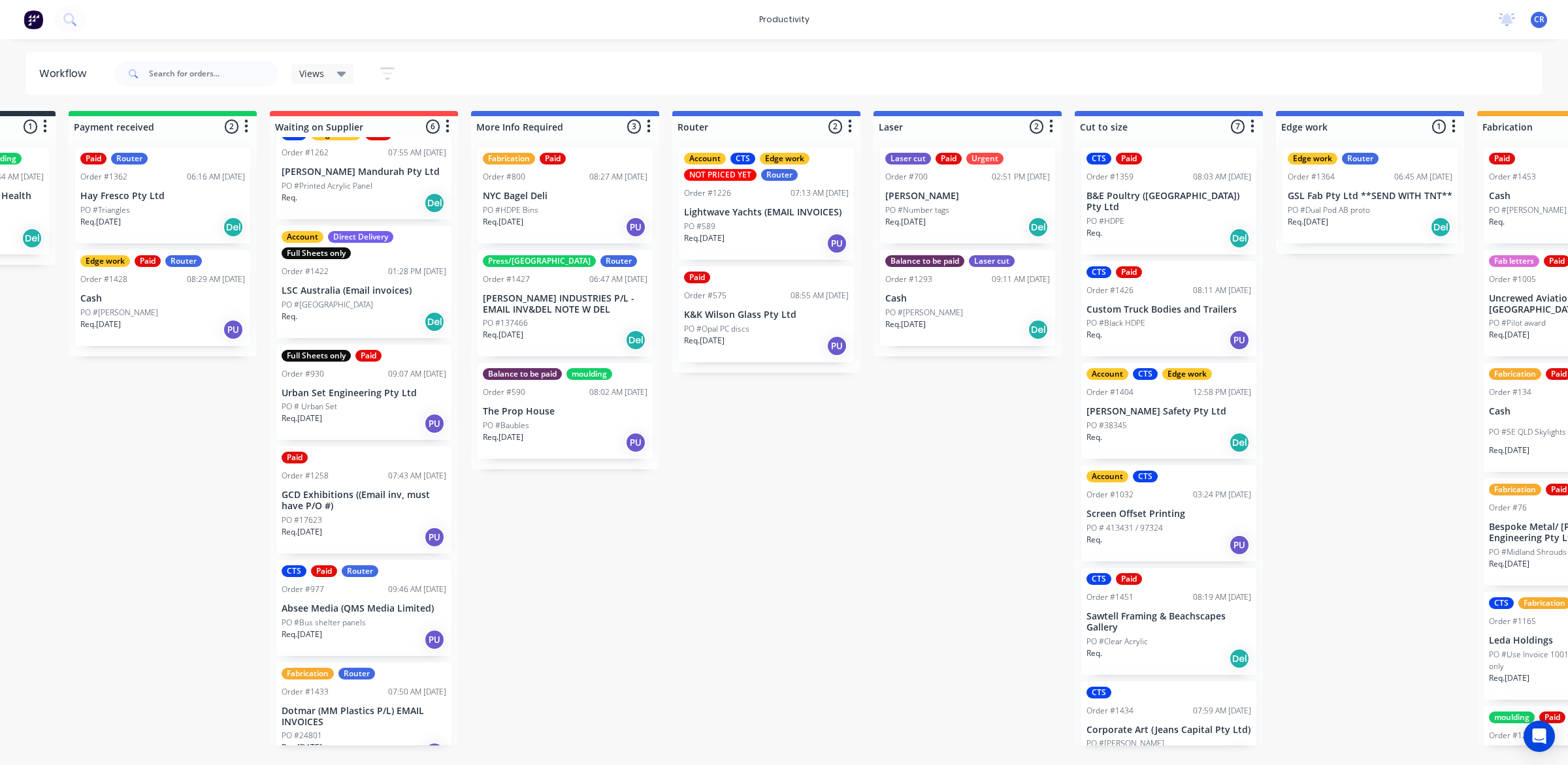
scroll to position [44, 0]
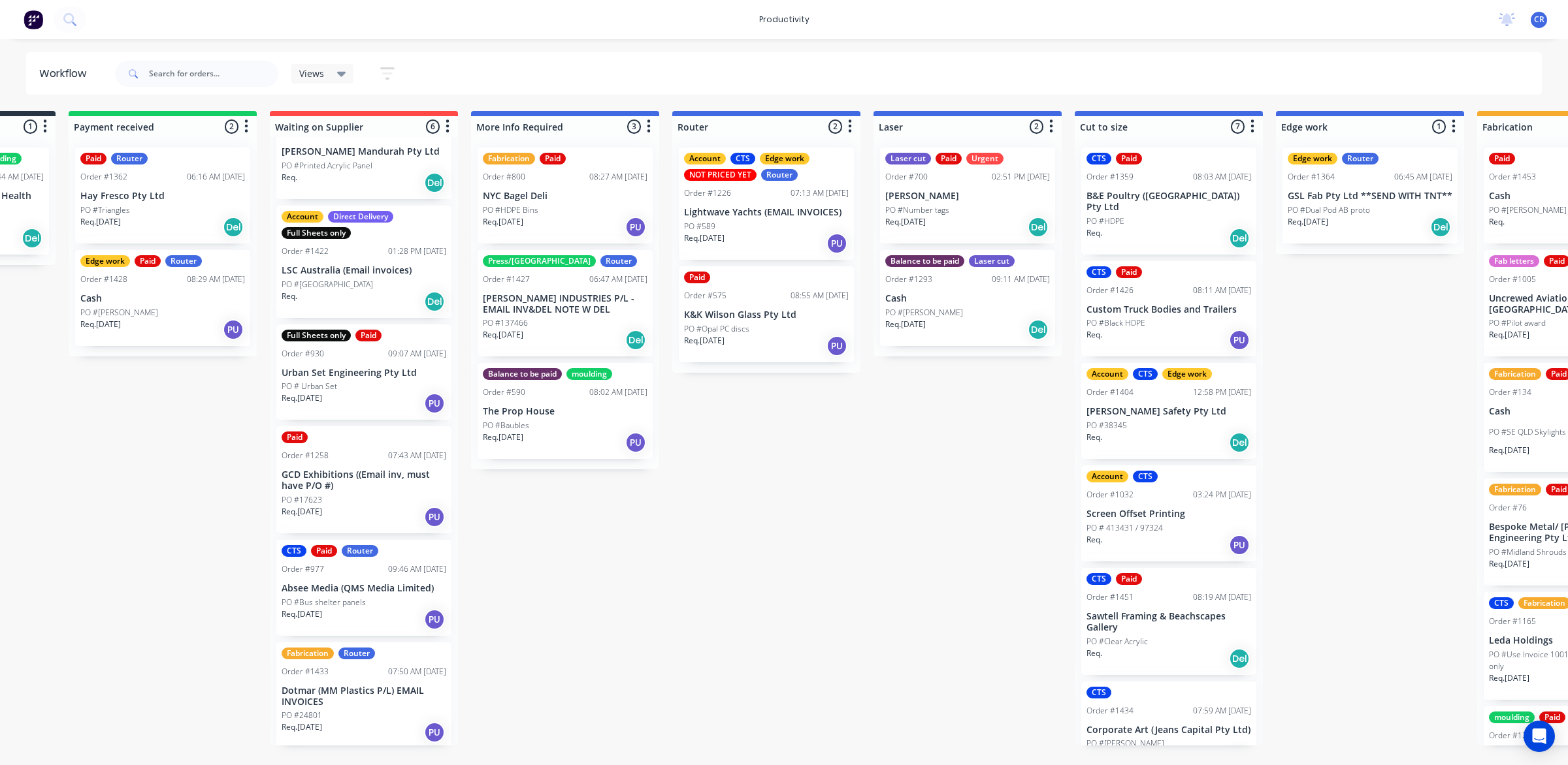
click at [344, 604] on p "PO #Bus shelter panels" at bounding box center [323, 602] width 84 height 12
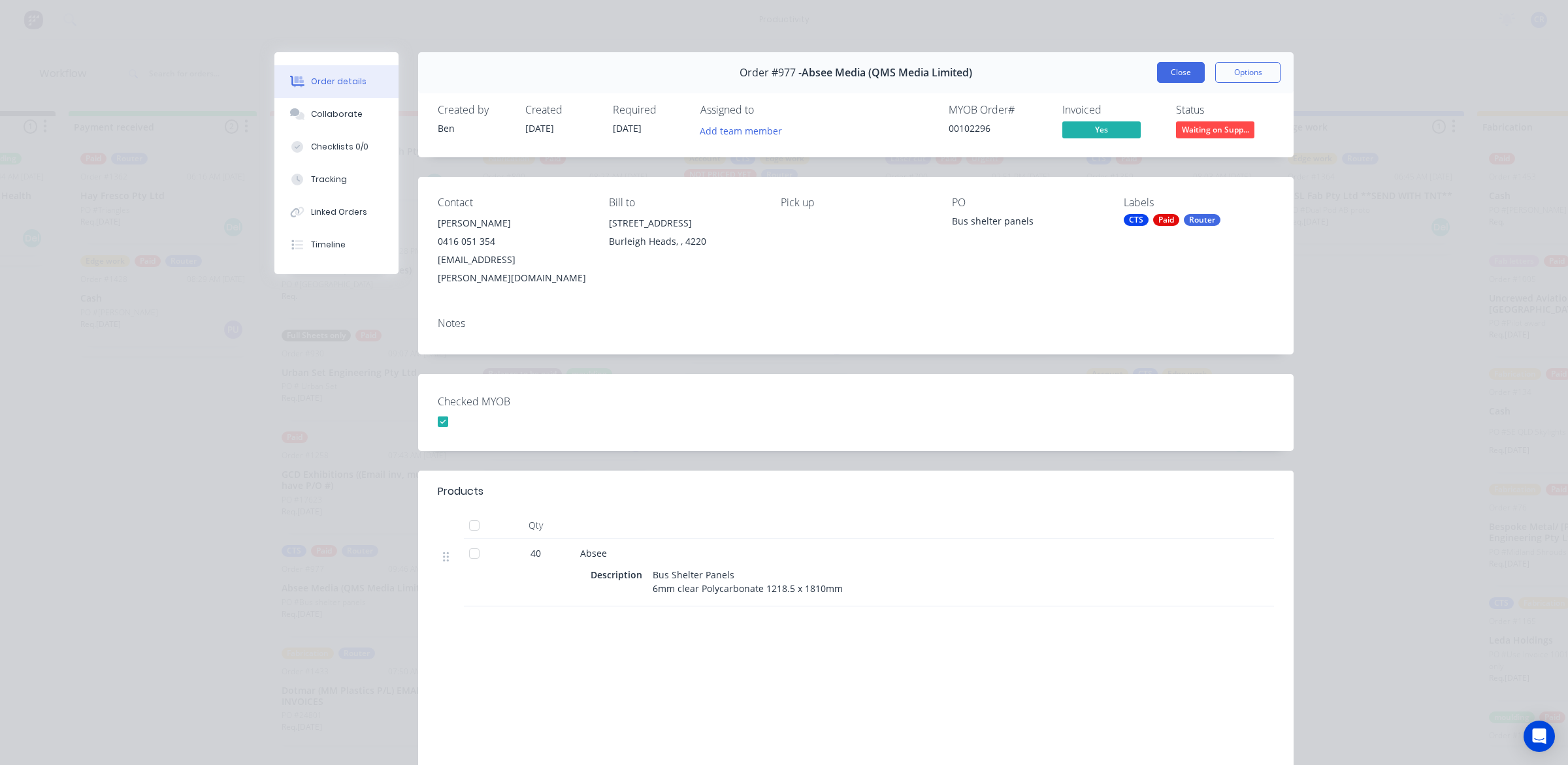
click at [1161, 63] on button "Close" at bounding box center [1181, 73] width 48 height 21
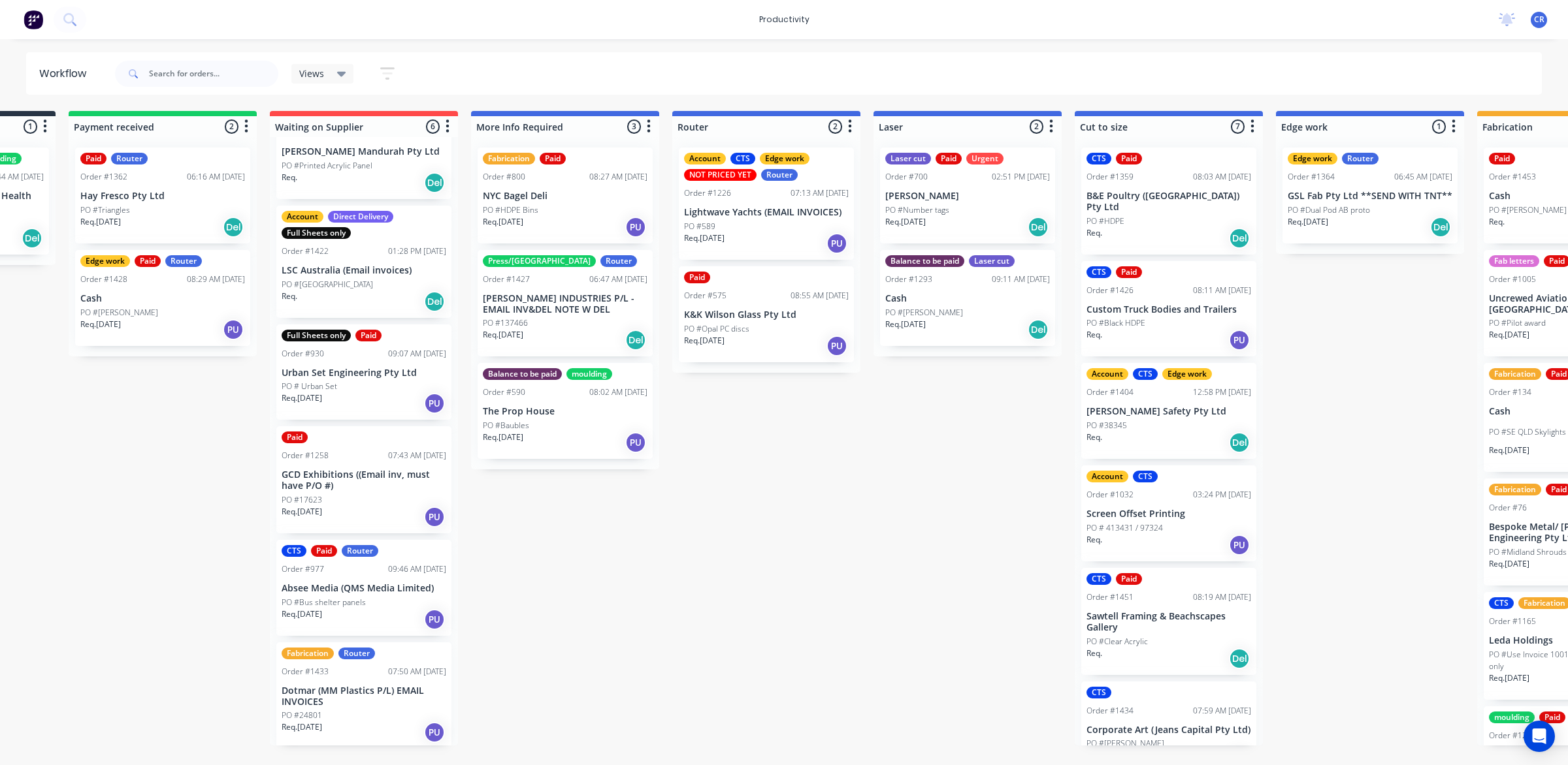
click at [368, 717] on div "PO #24801" at bounding box center [363, 715] width 164 height 12
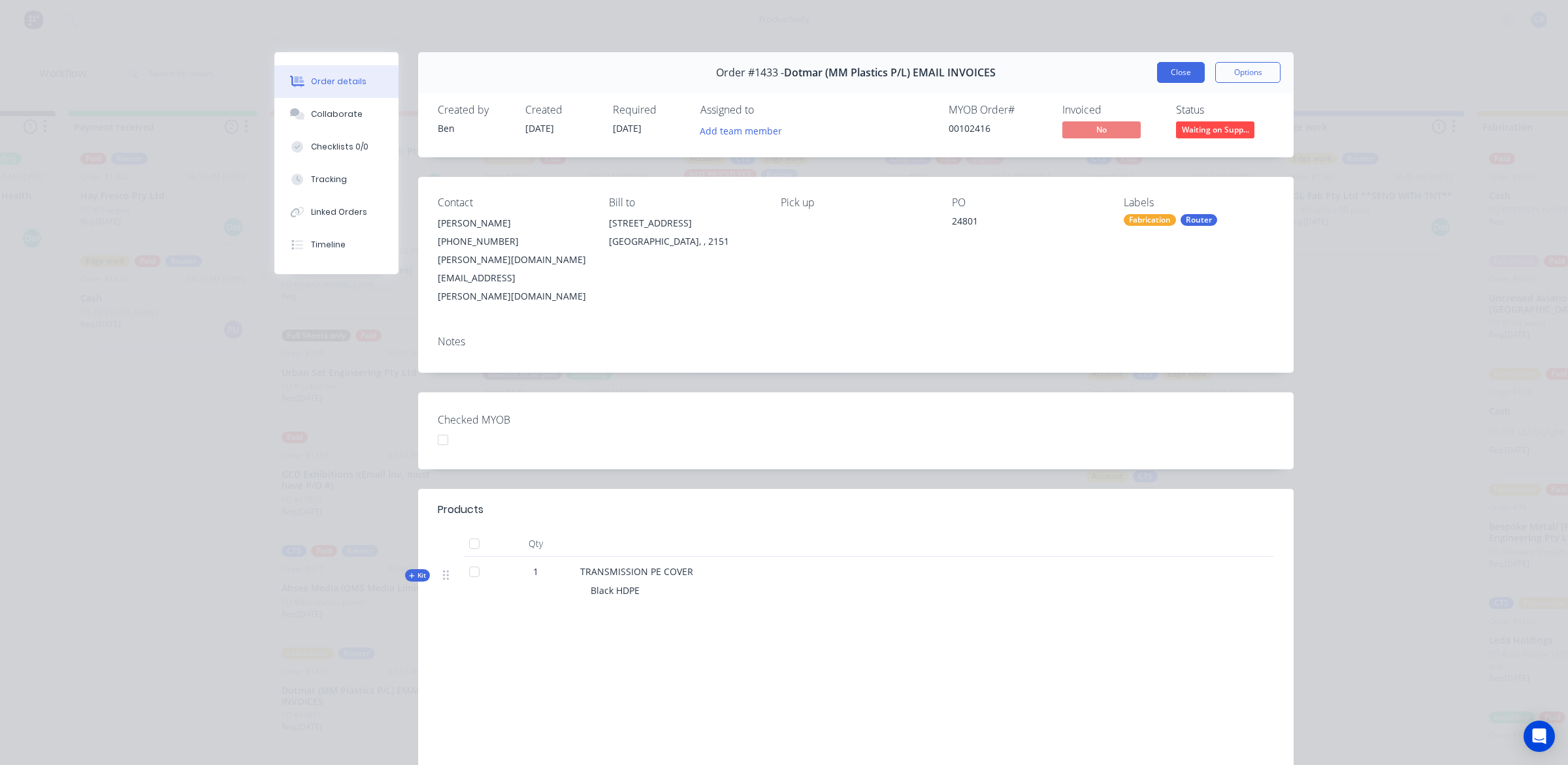
click at [1163, 73] on button "Close" at bounding box center [1181, 73] width 48 height 21
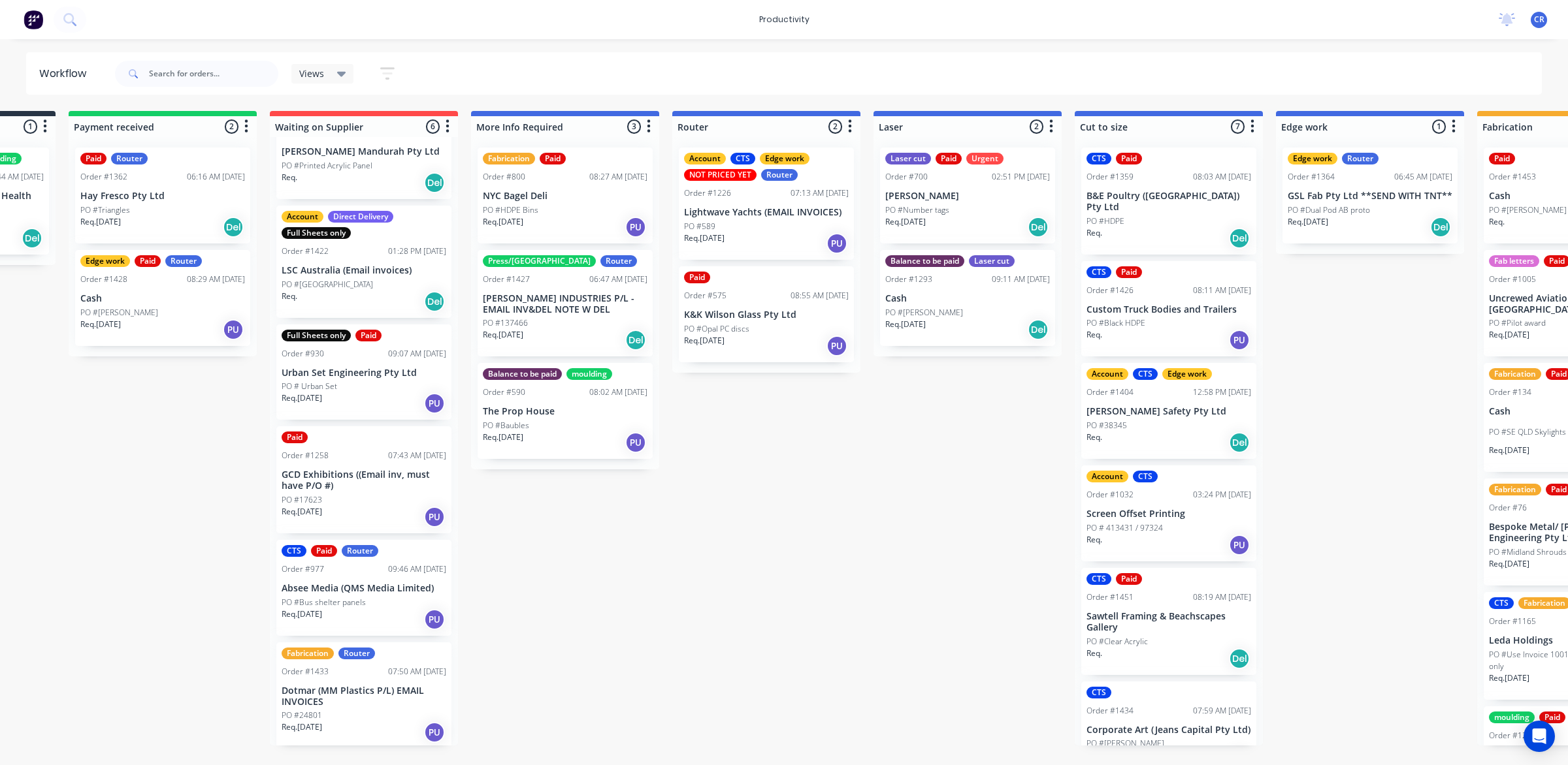
click at [810, 478] on div "Submitted 1 Sort By Created date Required date Order number Customer name Most …" at bounding box center [1392, 428] width 3125 height 635
